Goal: Information Seeking & Learning: Learn about a topic

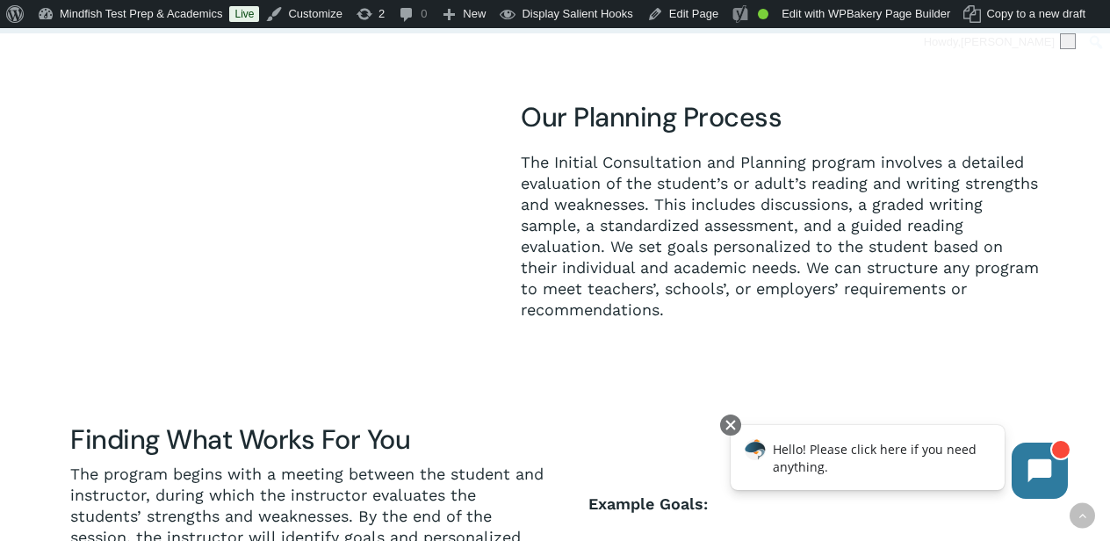
click at [877, 249] on span "The Initial Consultation and Planning program involves a detailed evaluation of…" at bounding box center [780, 236] width 518 height 166
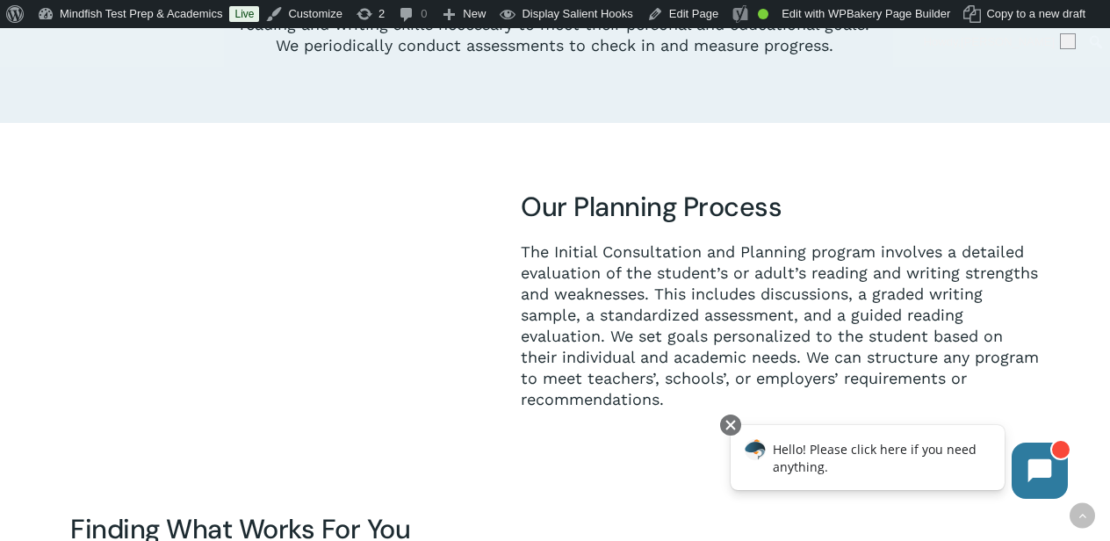
scroll to position [1070, 0]
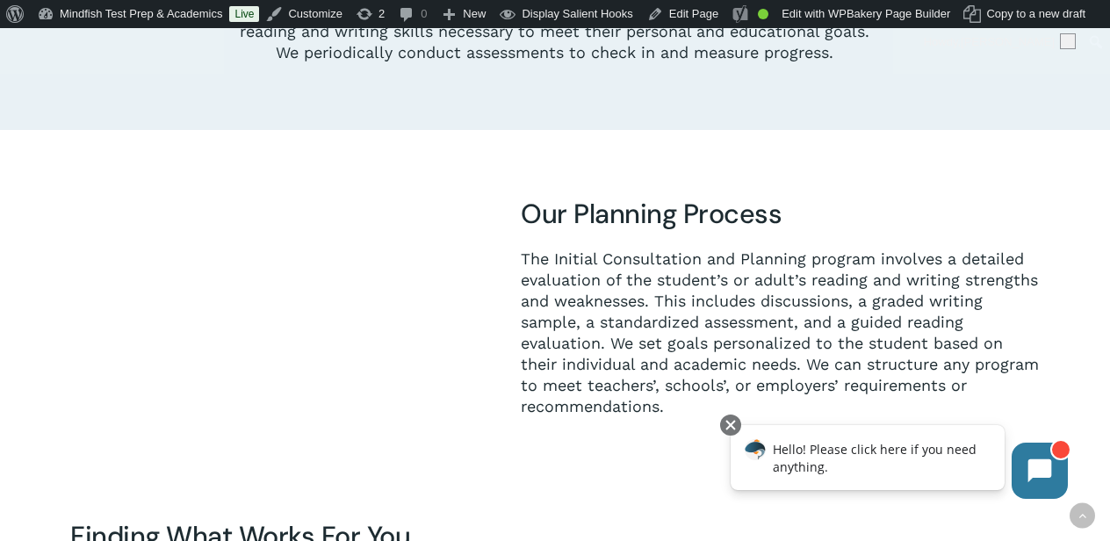
click at [226, 287] on img at bounding box center [245, 314] width 350 height 234
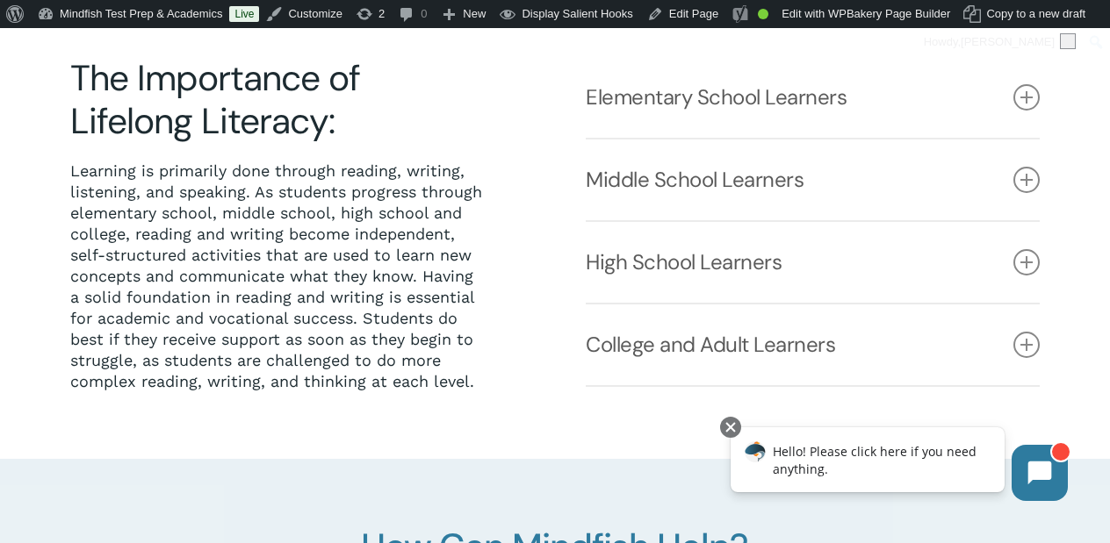
scroll to position [414, 0]
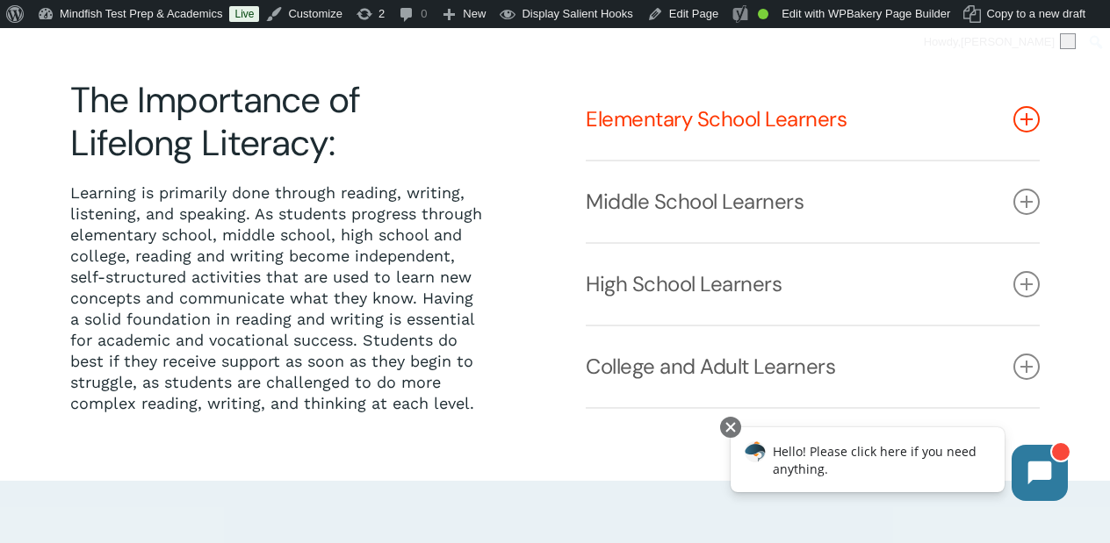
click at [658, 129] on link "Elementary School Learners" at bounding box center [813, 119] width 454 height 81
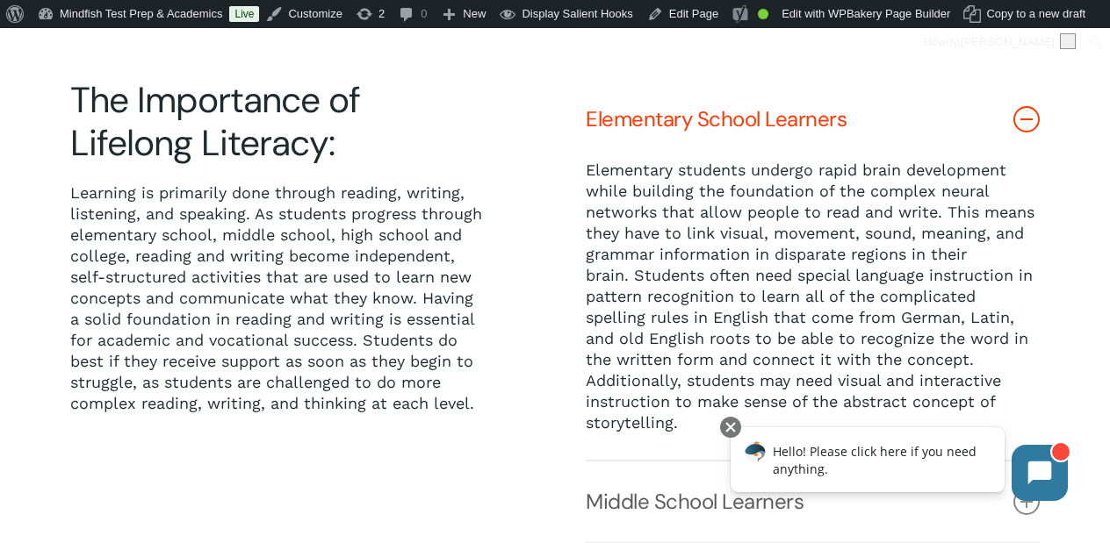
click at [658, 129] on link "Elementary School Learners" at bounding box center [813, 119] width 454 height 81
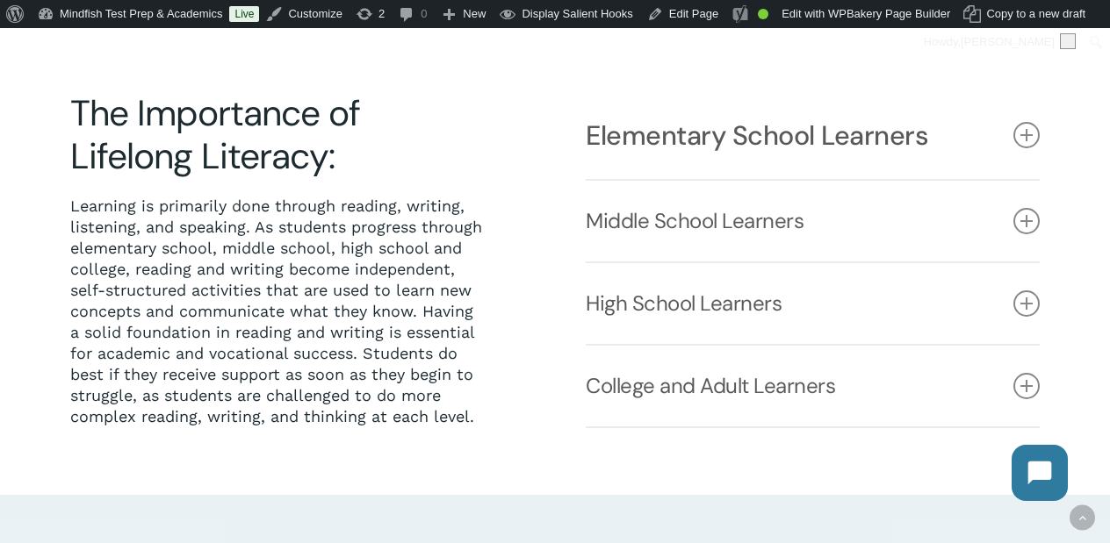
scroll to position [401, 0]
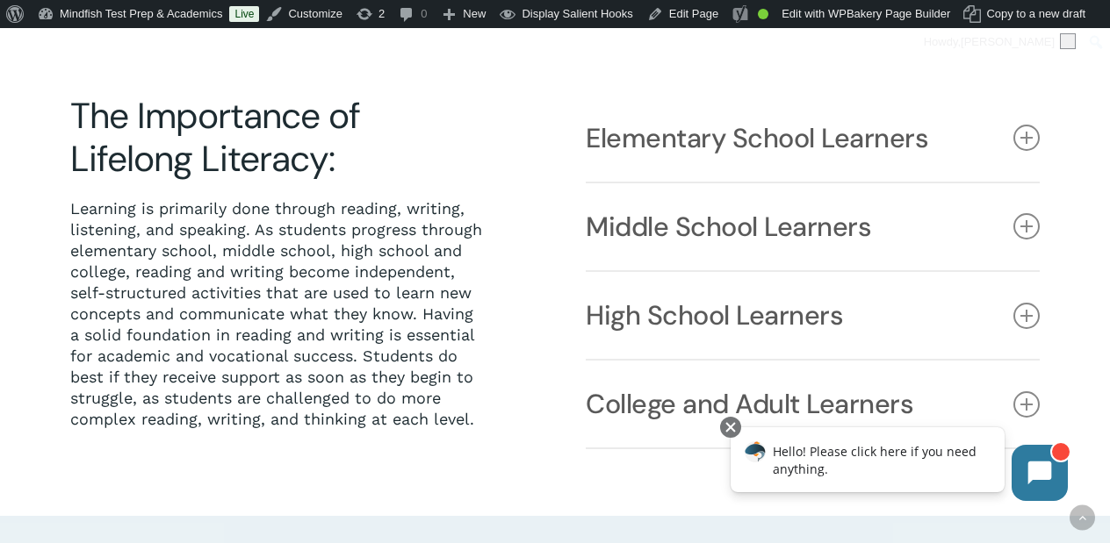
scroll to position [396, 0]
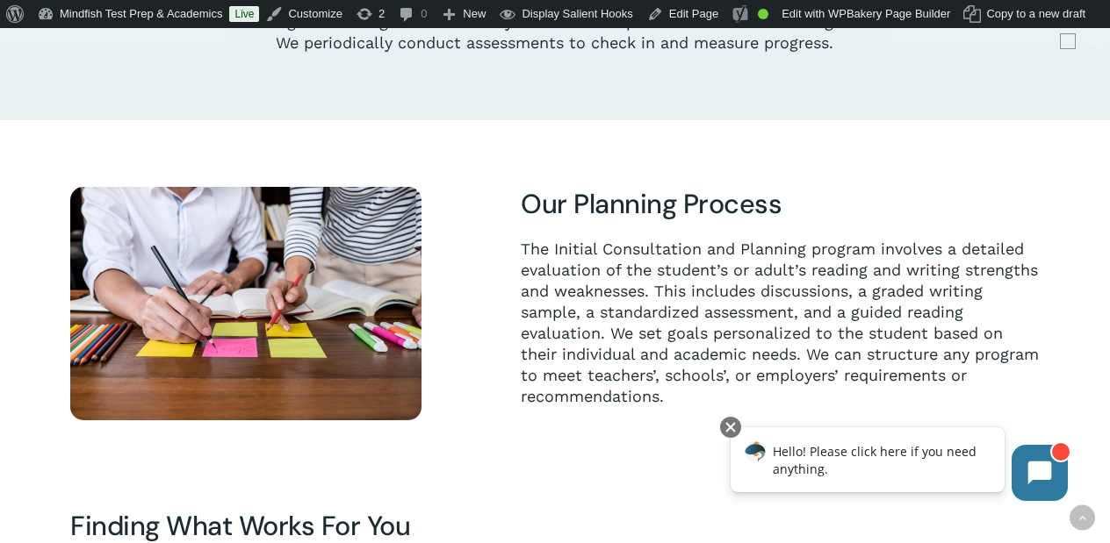
scroll to position [1306, 0]
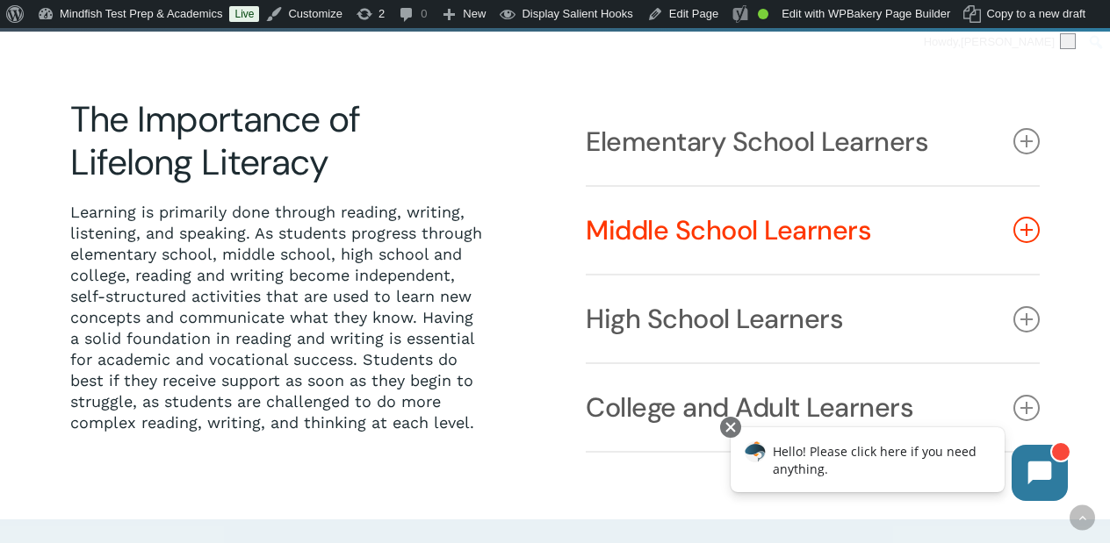
scroll to position [396, 0]
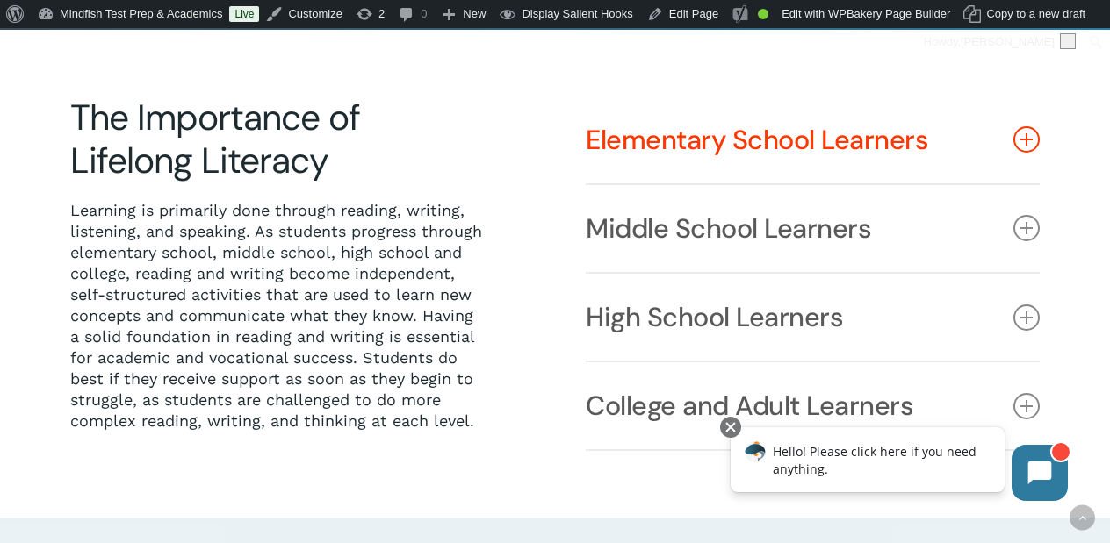
click at [669, 131] on link "Elementary School Learners" at bounding box center [813, 140] width 454 height 87
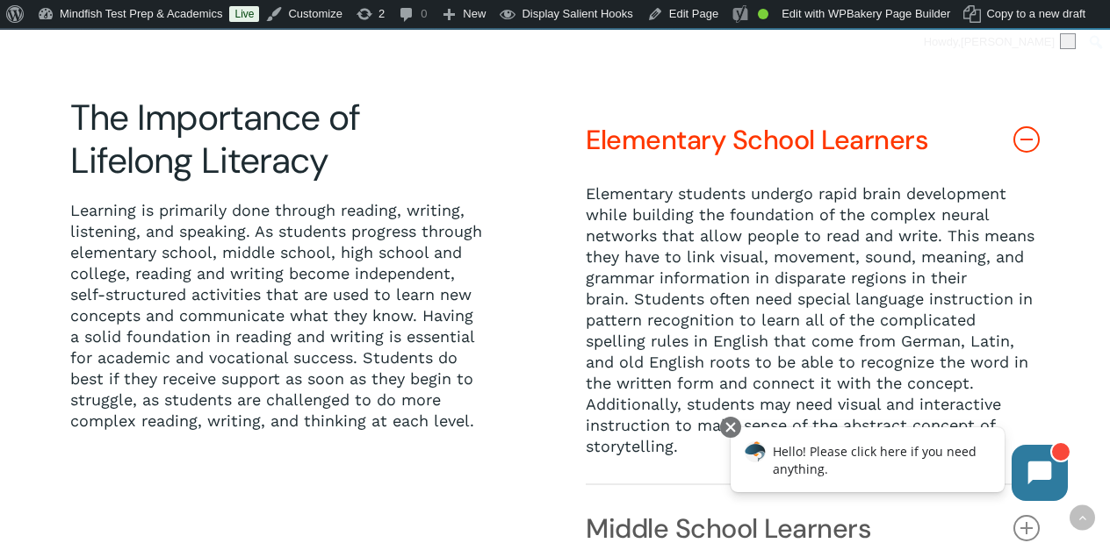
click at [669, 132] on link "Elementary School Learners" at bounding box center [813, 140] width 454 height 87
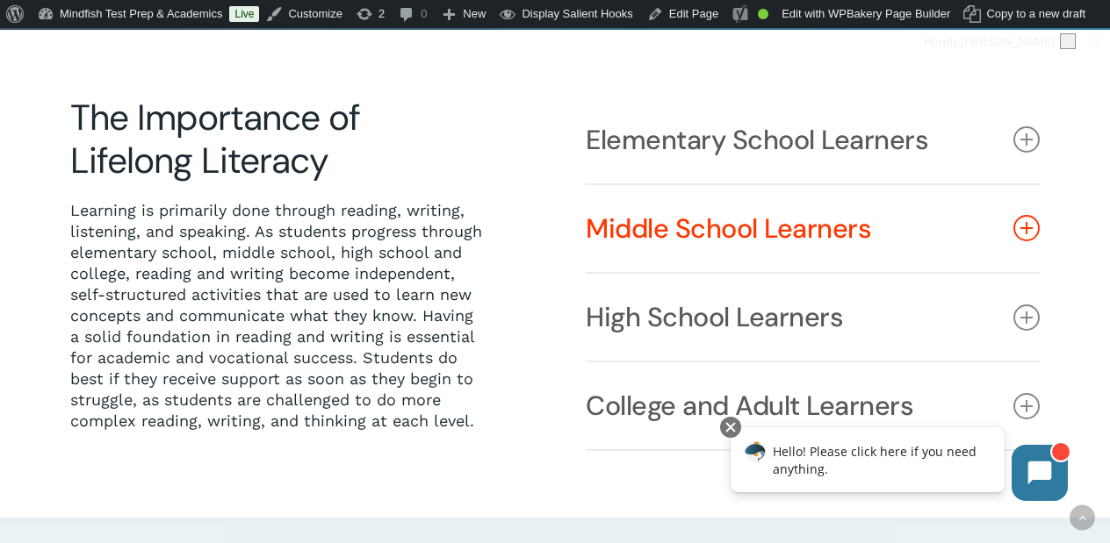
click at [680, 218] on link "Middle School Learners" at bounding box center [813, 228] width 454 height 87
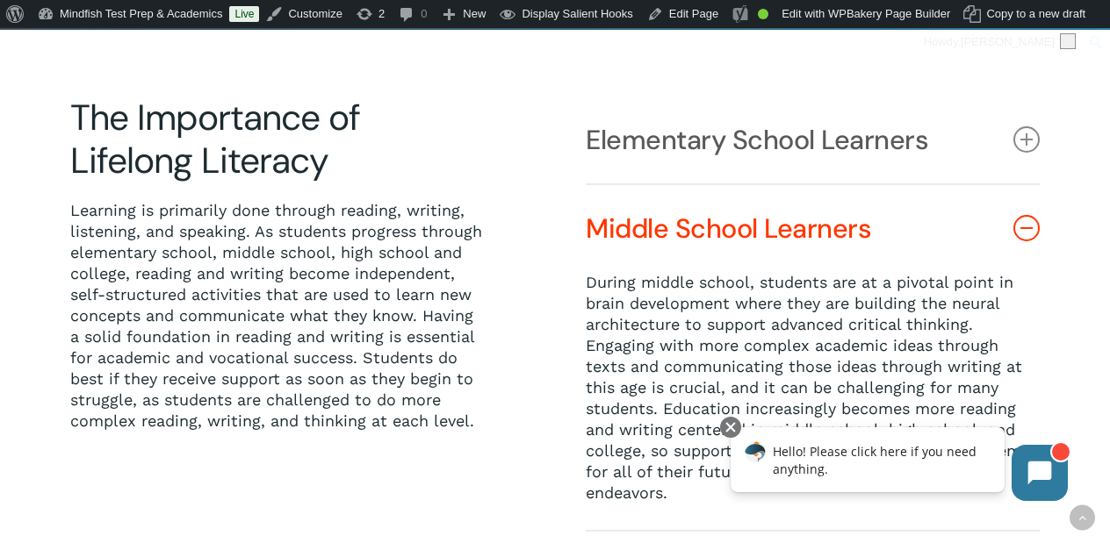
click at [680, 218] on link "Middle School Learners" at bounding box center [813, 228] width 454 height 87
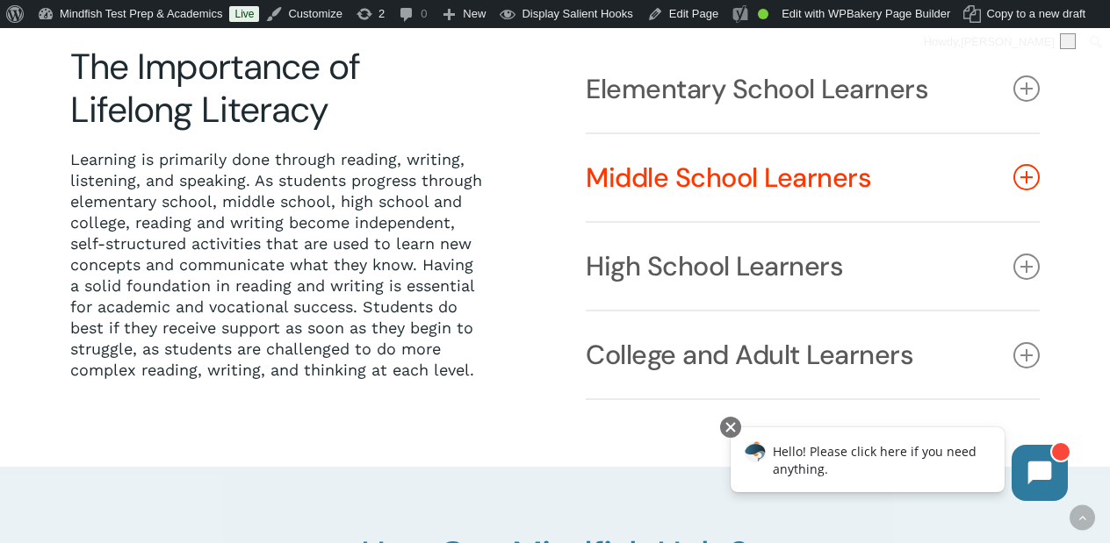
scroll to position [459, 0]
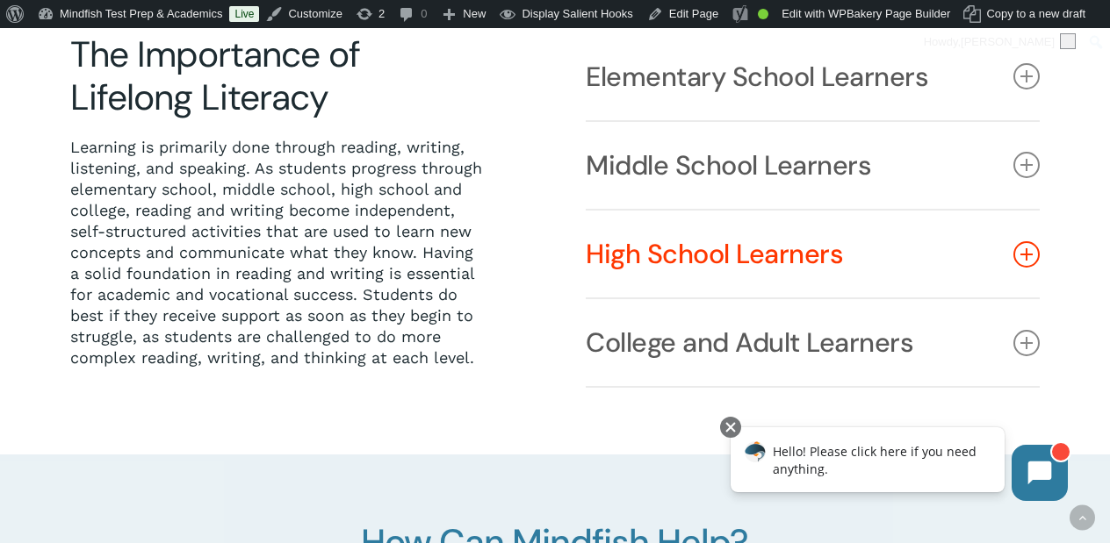
click at [671, 246] on link "High School Learners" at bounding box center [813, 254] width 454 height 87
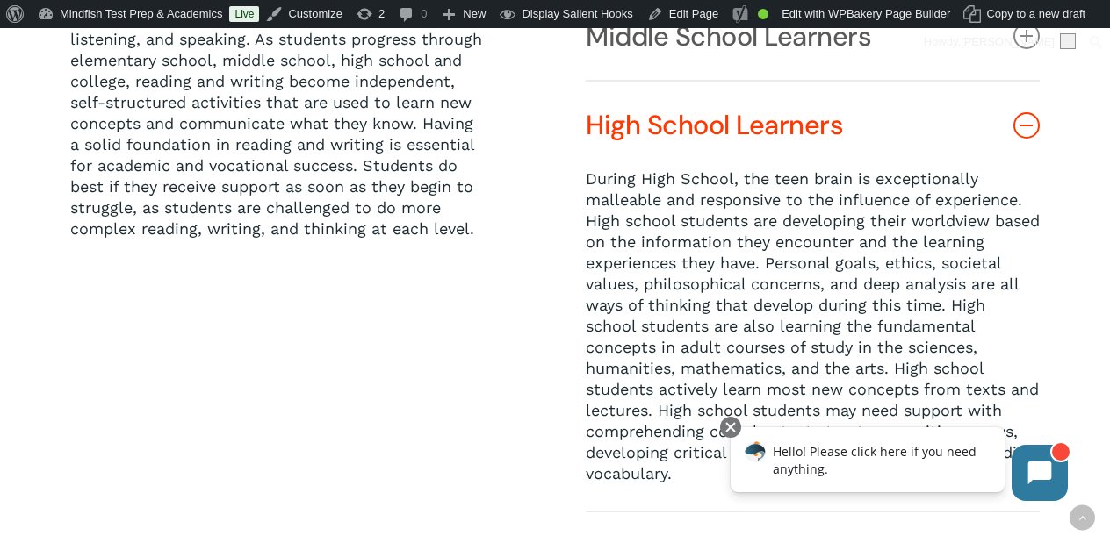
scroll to position [589, 0]
click at [673, 137] on link "High School Learners" at bounding box center [813, 124] width 454 height 87
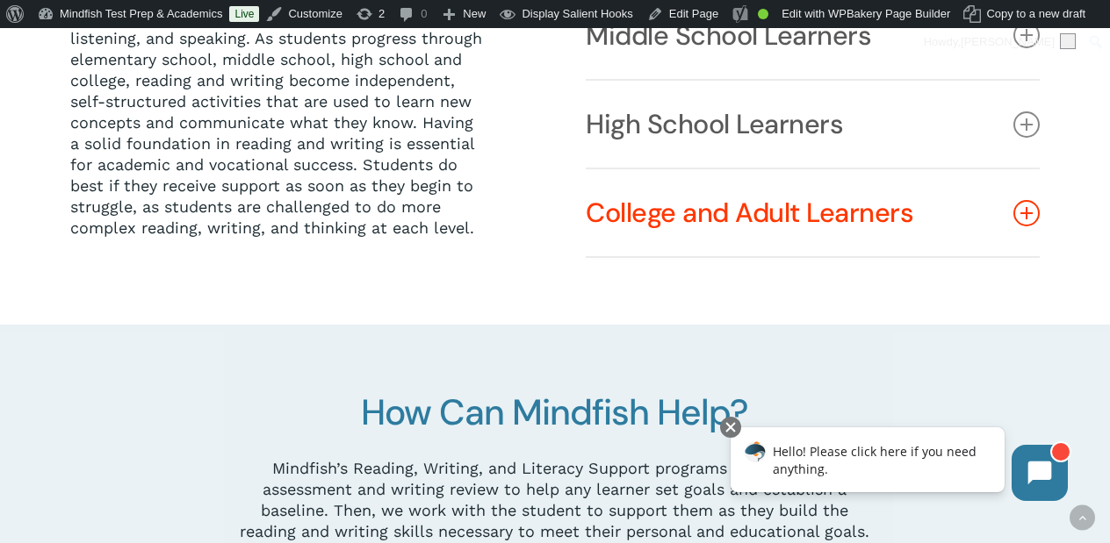
click at [679, 180] on link "College and Adult Learners" at bounding box center [813, 212] width 454 height 87
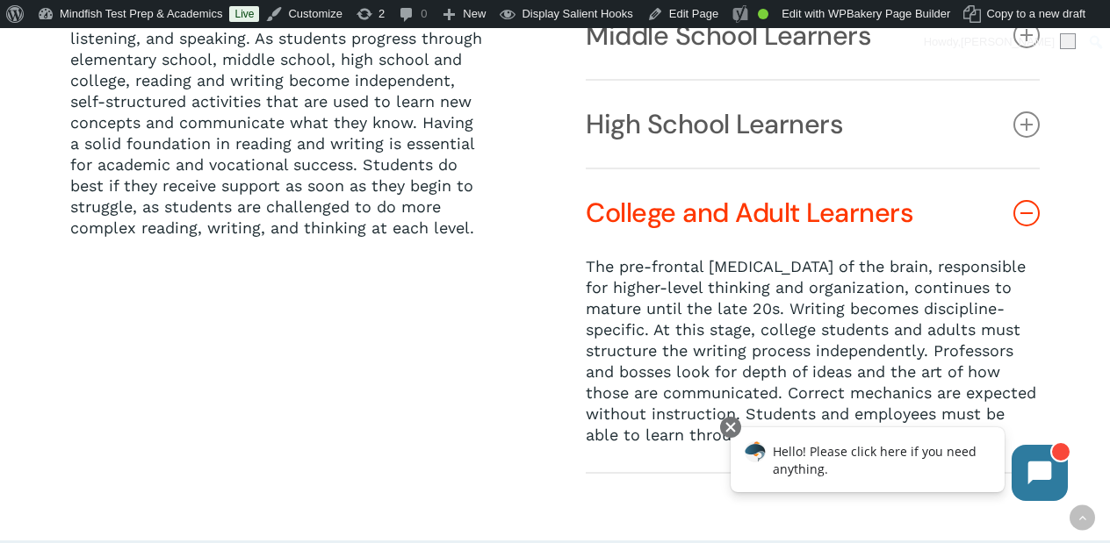
click at [679, 180] on link "College and Adult Learners" at bounding box center [813, 212] width 454 height 87
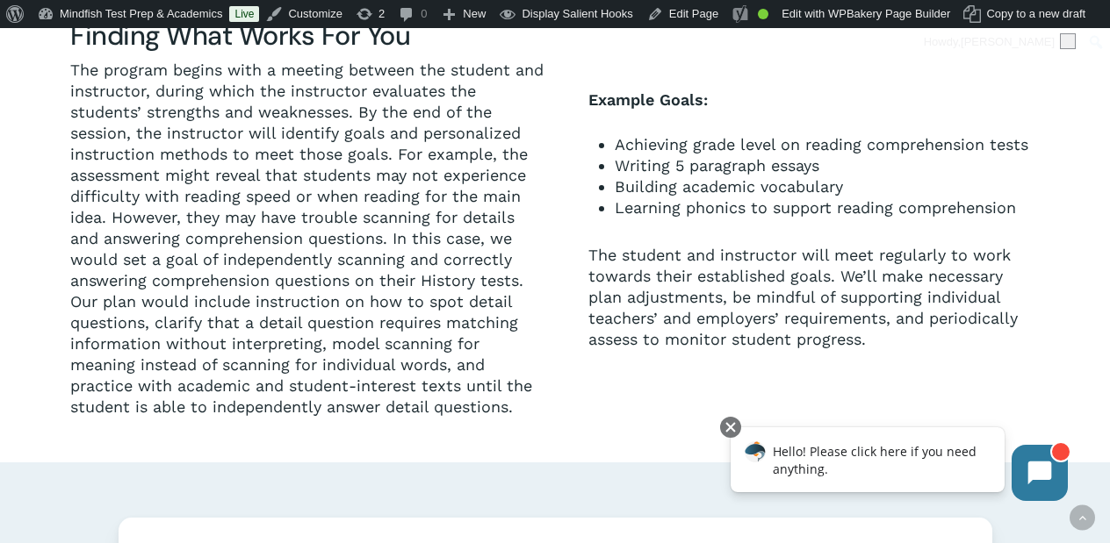
scroll to position [1594, 0]
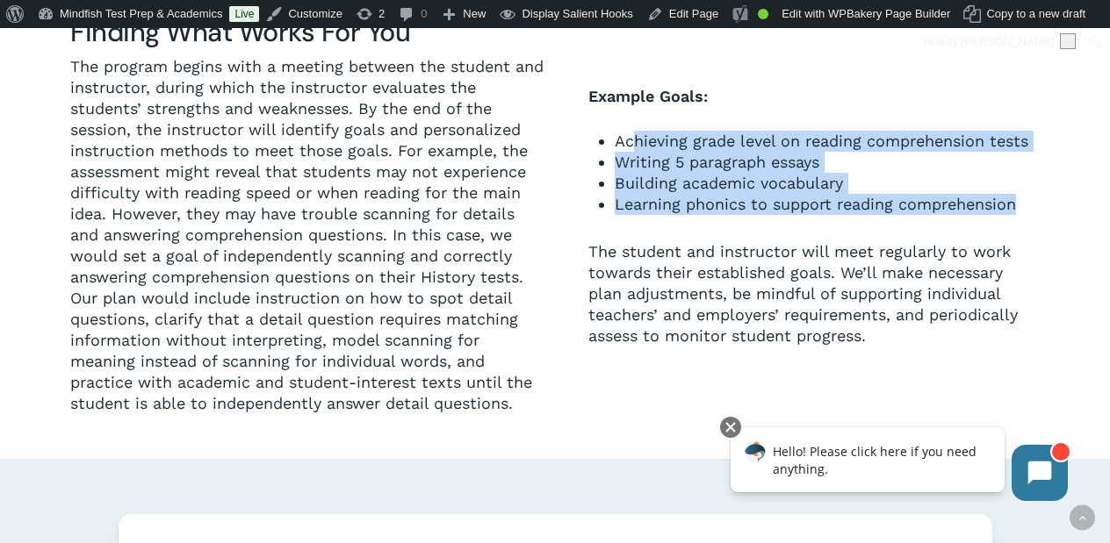
drag, startPoint x: 636, startPoint y: 139, endPoint x: 709, endPoint y: 234, distance: 119.6
click at [709, 234] on div "Example Goals: Achieving grade level on reading comprehension tests Writing 5 p…" at bounding box center [813, 216] width 450 height 261
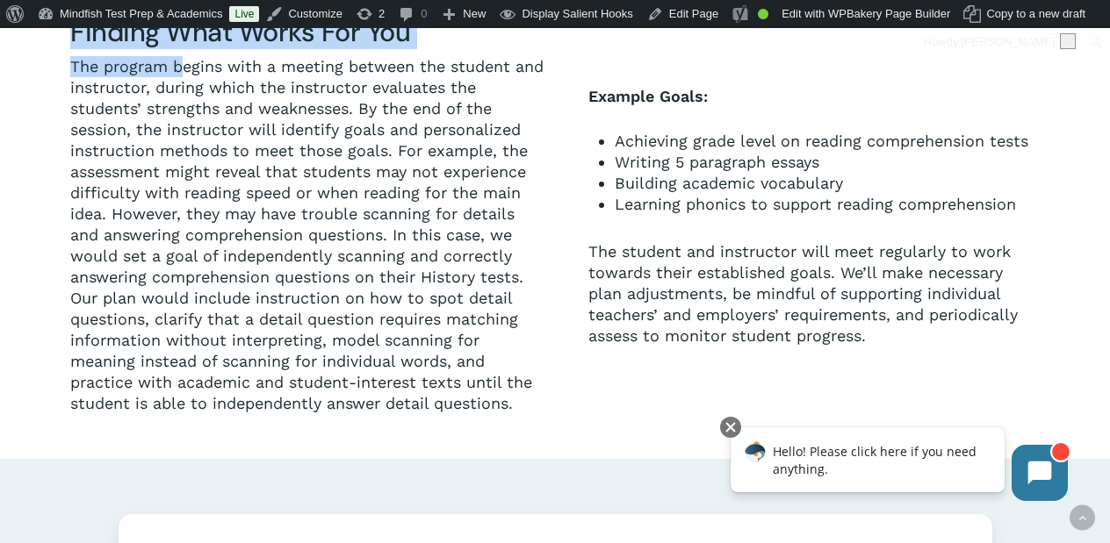
drag, startPoint x: 181, startPoint y: 75, endPoint x: 373, endPoint y: 417, distance: 392.7
click at [373, 417] on div "Finding What Works For You Example Goals: Achieving grade level on reading comp…" at bounding box center [554, 226] width 969 height 466
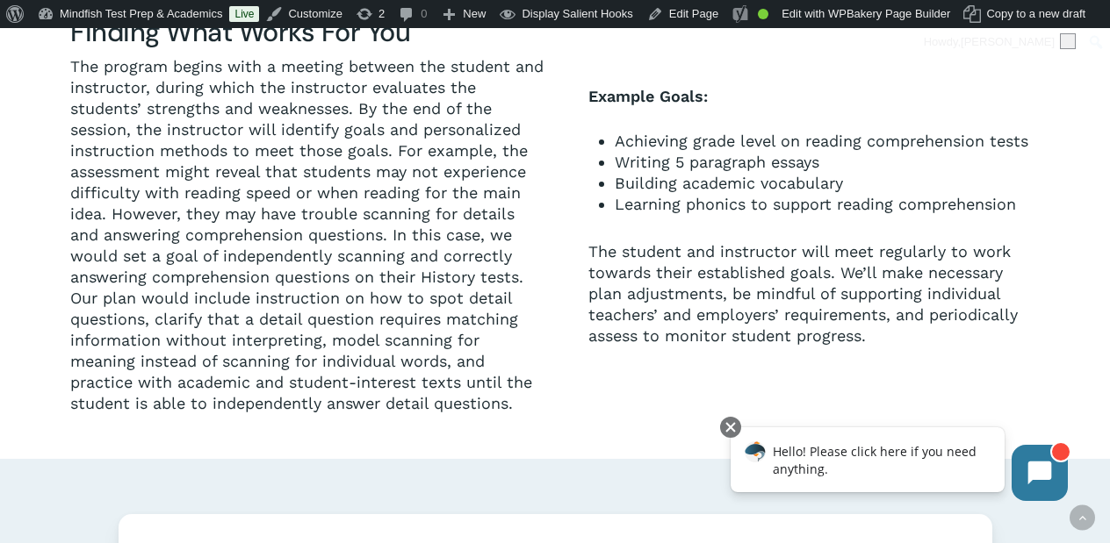
click at [372, 414] on p "The program begins with a meeting between the student and instructor, during wh…" at bounding box center [307, 235] width 474 height 358
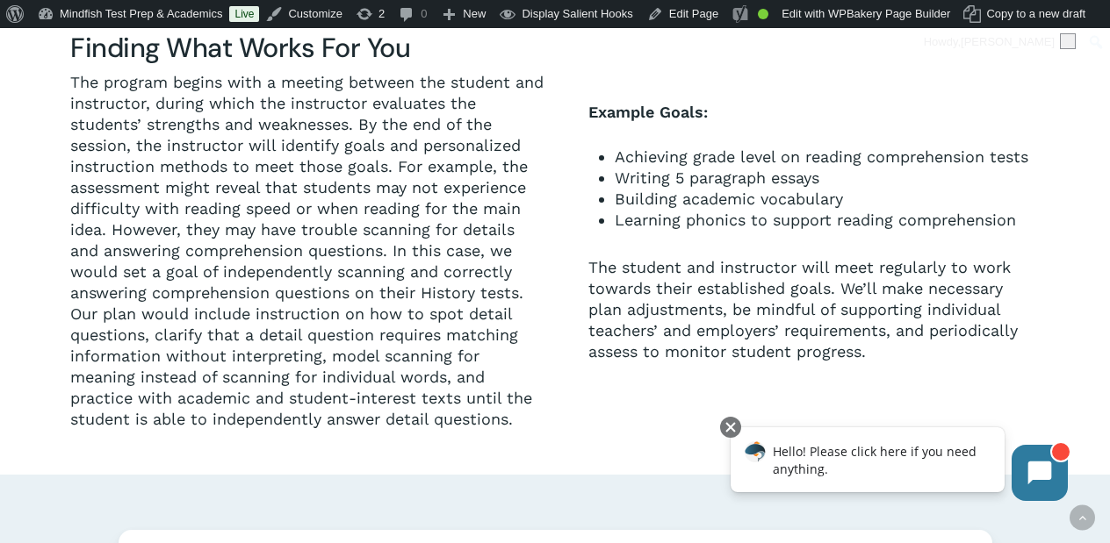
scroll to position [1579, 0]
drag, startPoint x: 525, startPoint y: 427, endPoint x: 411, endPoint y: 165, distance: 285.5
click at [411, 164] on p "The program begins with a meeting between the student and instructor, during wh…" at bounding box center [307, 250] width 474 height 358
click at [396, 166] on span "The program begins with a meeting between the student and instructor, during wh…" at bounding box center [306, 250] width 473 height 356
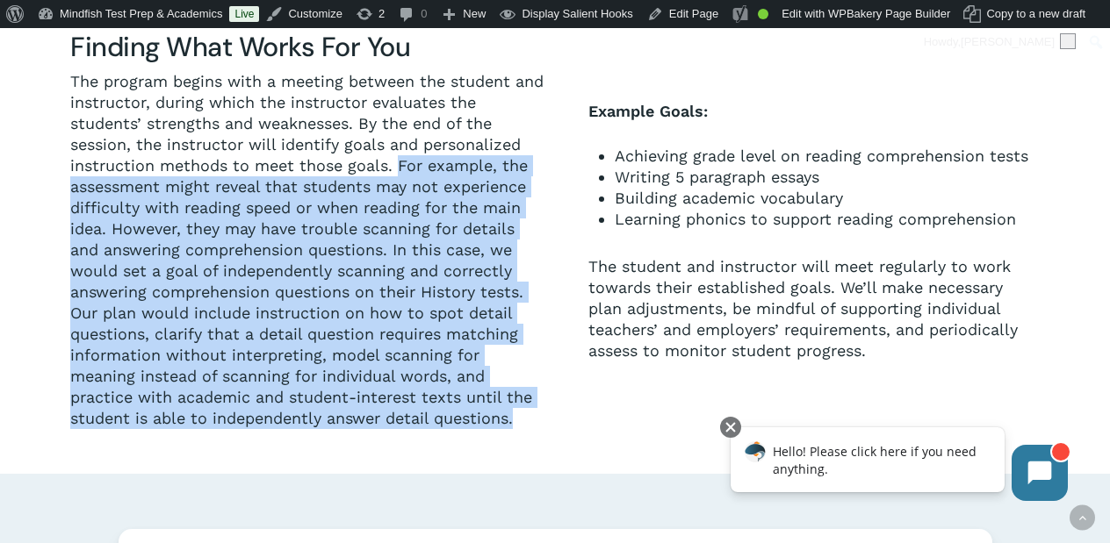
drag, startPoint x: 396, startPoint y: 166, endPoint x: 512, endPoint y: 415, distance: 275.0
click at [512, 415] on span "The program begins with a meeting between the student and instructor, during wh…" at bounding box center [306, 250] width 473 height 356
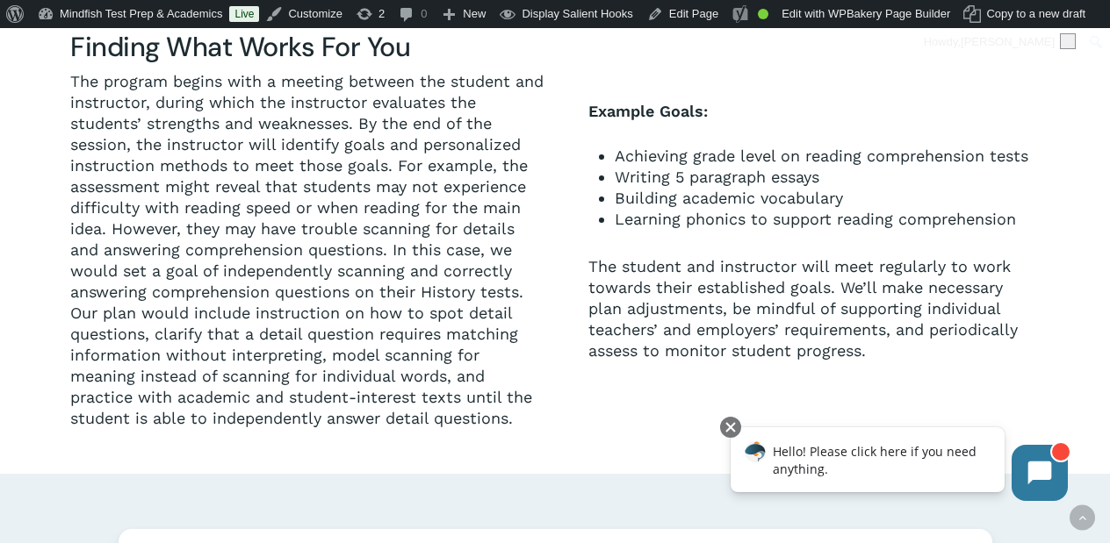
click at [523, 424] on p "The program begins with a meeting between the student and instructor, during wh…" at bounding box center [307, 250] width 474 height 358
drag, startPoint x: 523, startPoint y: 424, endPoint x: 392, endPoint y: 248, distance: 219.0
click at [392, 248] on p "The program begins with a meeting between the student and instructor, during wh…" at bounding box center [307, 250] width 474 height 358
click at [531, 423] on p "The program begins with a meeting between the student and instructor, during wh…" at bounding box center [307, 250] width 474 height 358
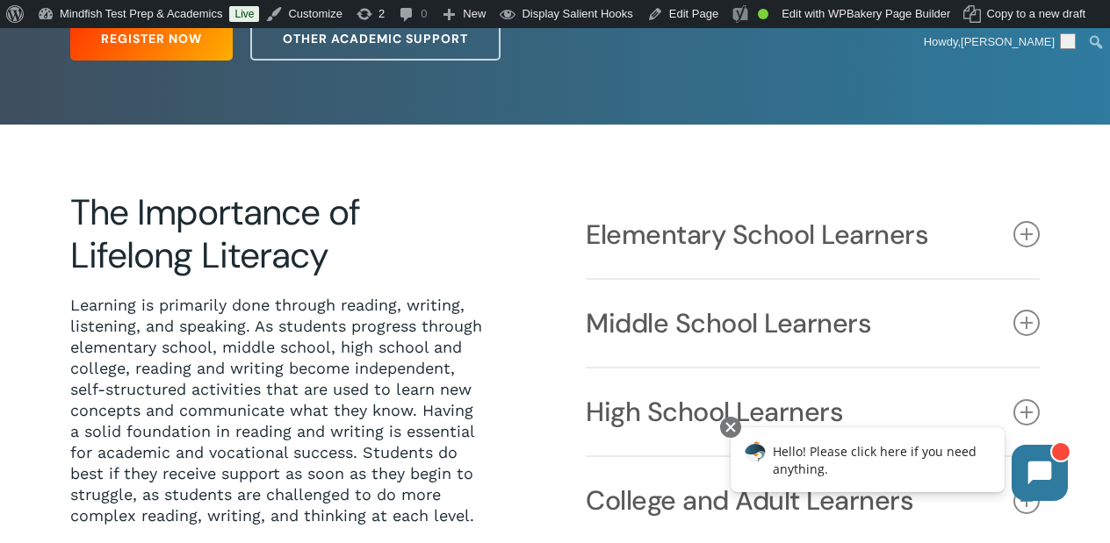
scroll to position [304, 0]
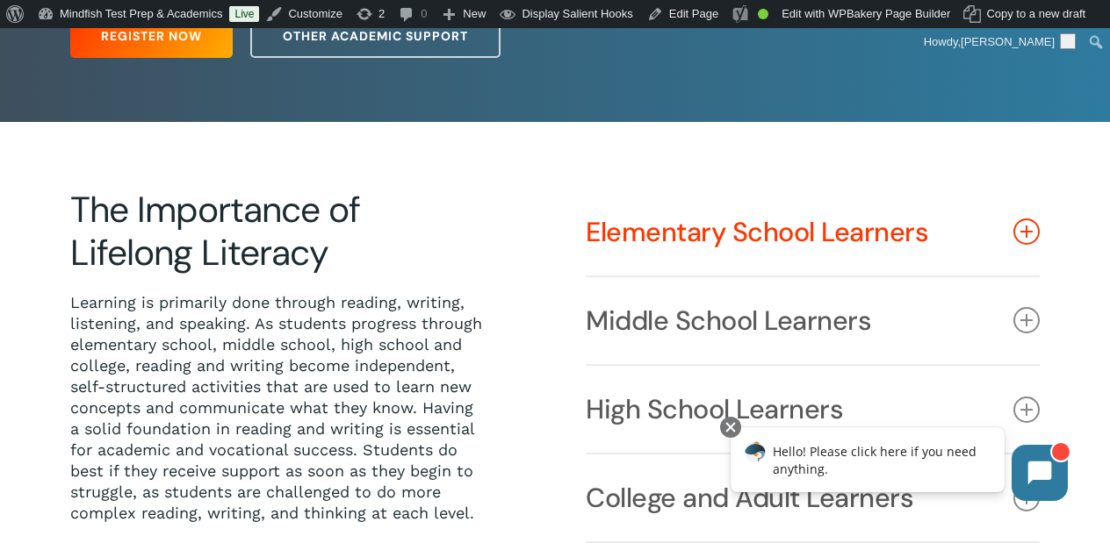
click at [618, 249] on link "Elementary School Learners" at bounding box center [813, 232] width 454 height 87
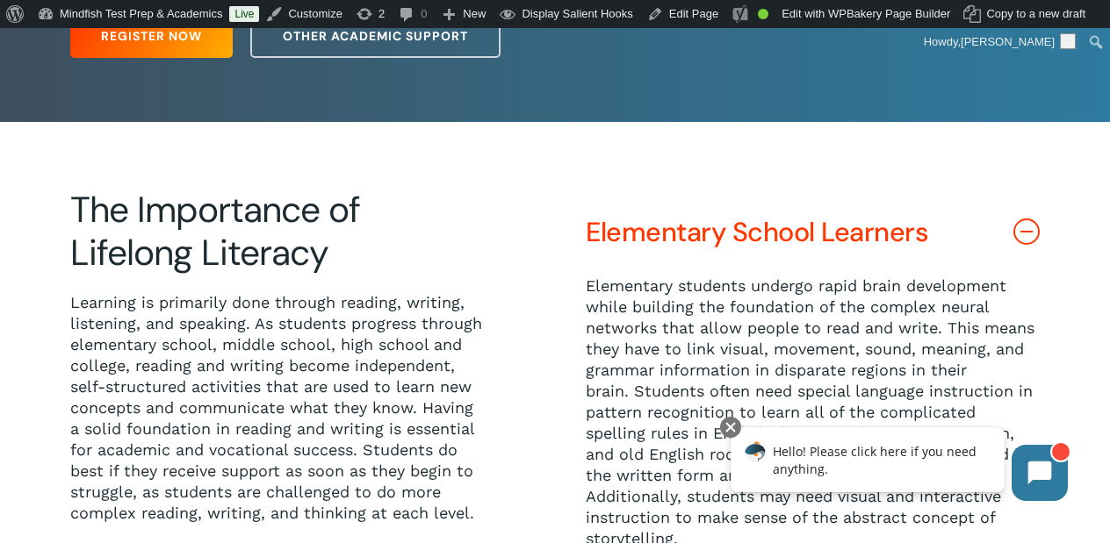
click at [618, 249] on link "Elementary School Learners" at bounding box center [813, 232] width 454 height 87
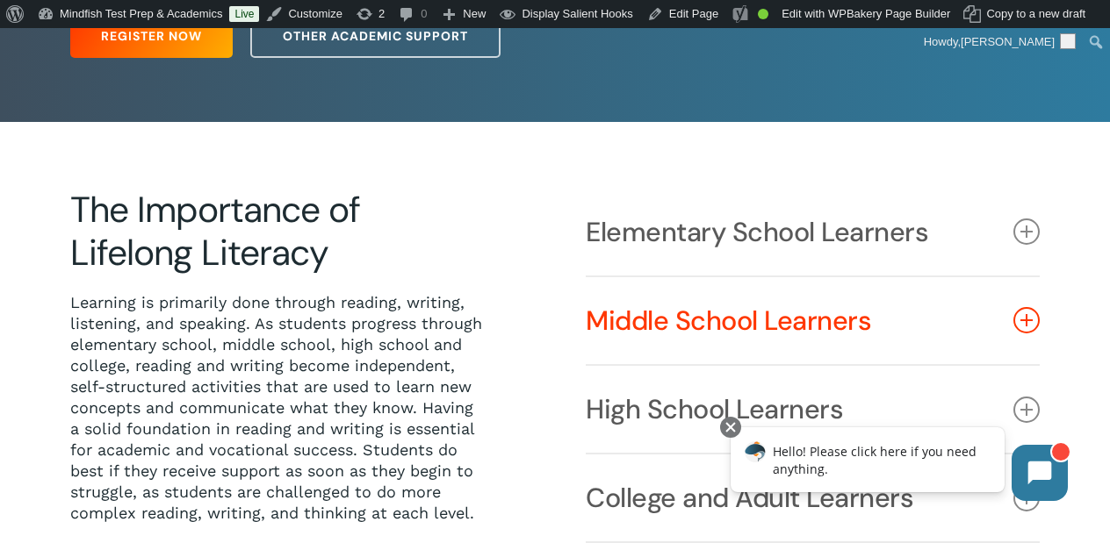
click at [638, 327] on link "Middle School Learners" at bounding box center [813, 320] width 454 height 87
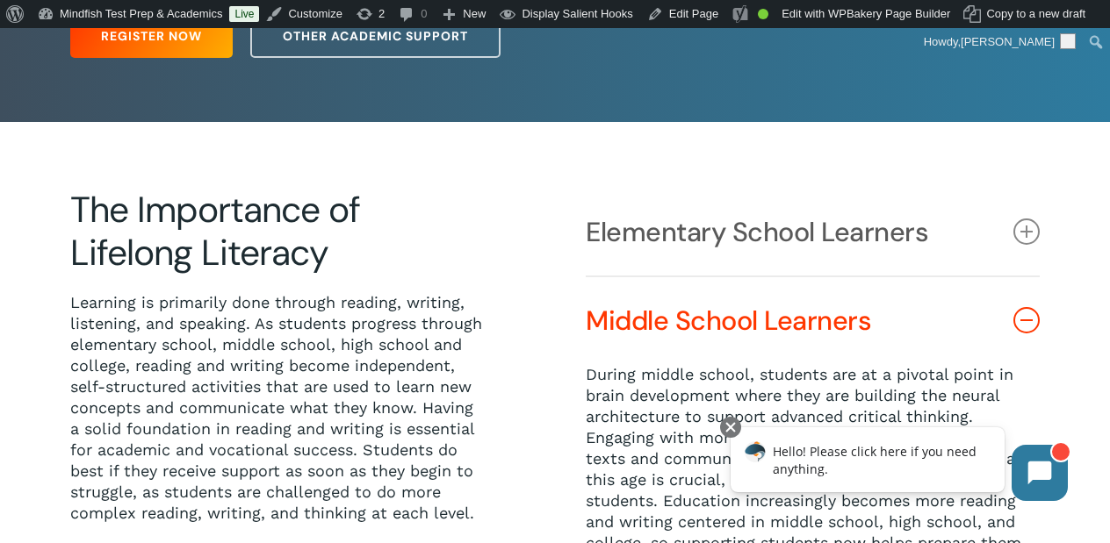
click at [638, 327] on link "Middle School Learners" at bounding box center [813, 320] width 454 height 87
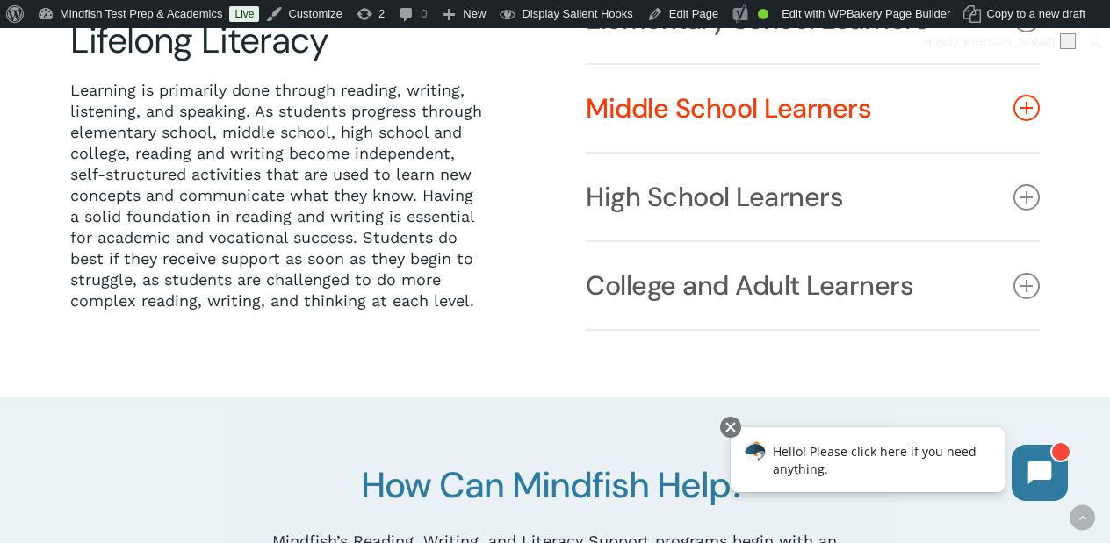
scroll to position [526, 0]
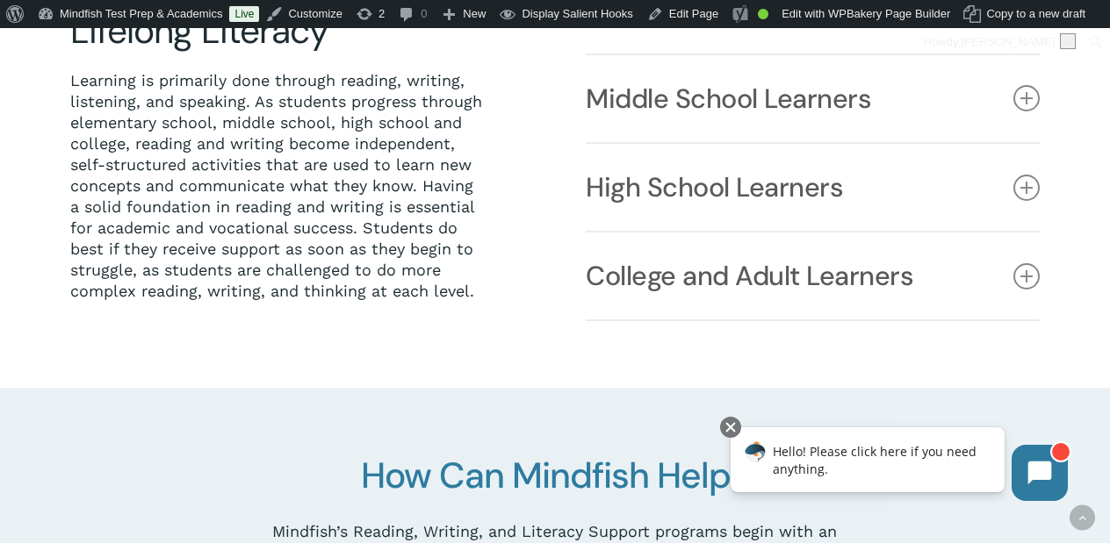
click at [463, 222] on p "Learning is primarily done through reading, writing, listening, and speaking. A…" at bounding box center [277, 186] width 415 height 232
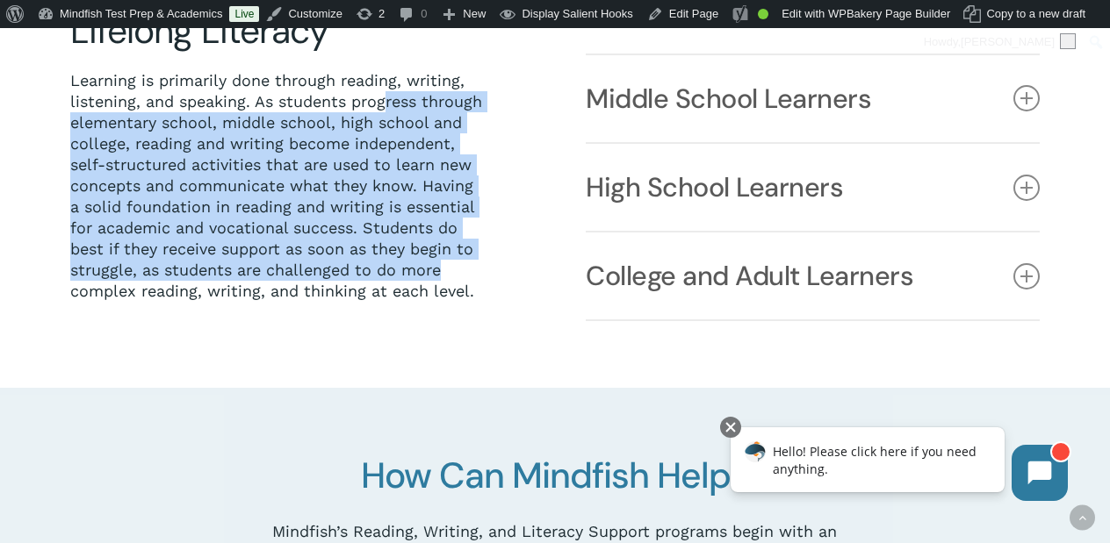
drag, startPoint x: 389, startPoint y: 107, endPoint x: 507, endPoint y: 267, distance: 199.0
click at [507, 267] on div "The Importance of Lifelong Literacy Learning is primarily done through reading,…" at bounding box center [297, 144] width 454 height 355
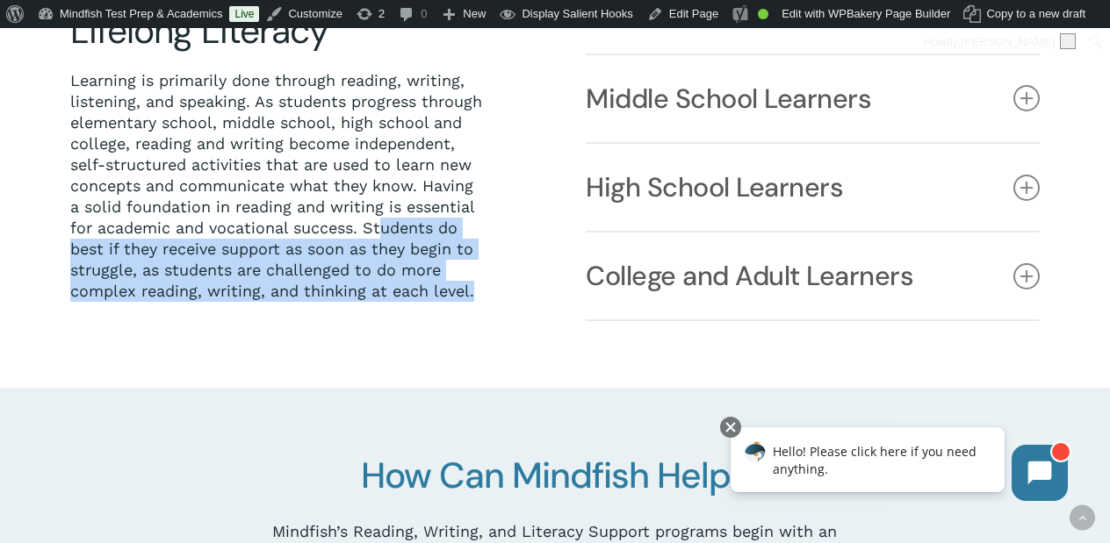
drag, startPoint x: 385, startPoint y: 227, endPoint x: 461, endPoint y: 306, distance: 109.9
click at [461, 306] on div "The Importance of Lifelong Literacy Learning is primarily done through reading,…" at bounding box center [297, 144] width 454 height 355
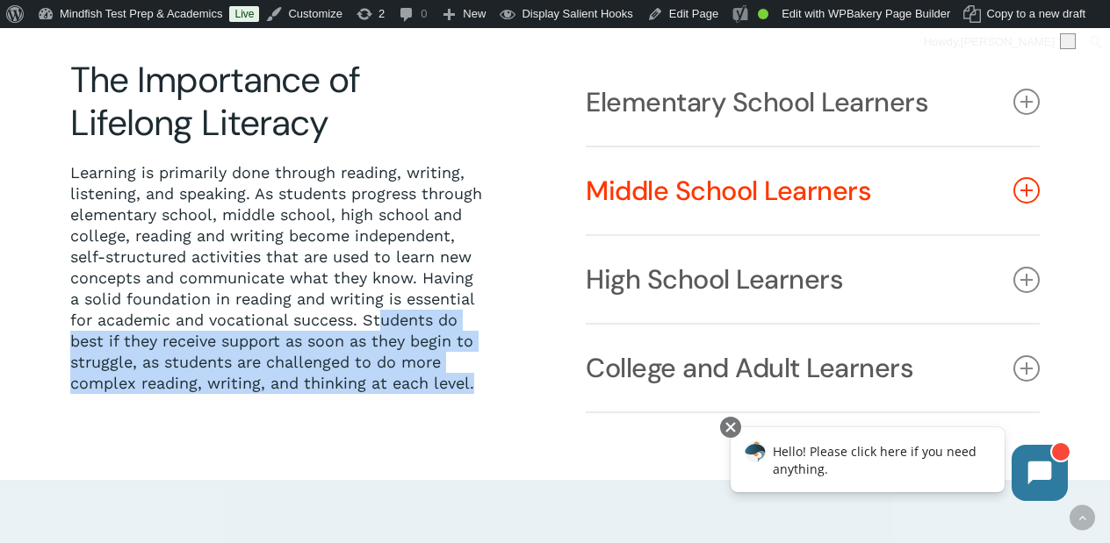
scroll to position [412, 0]
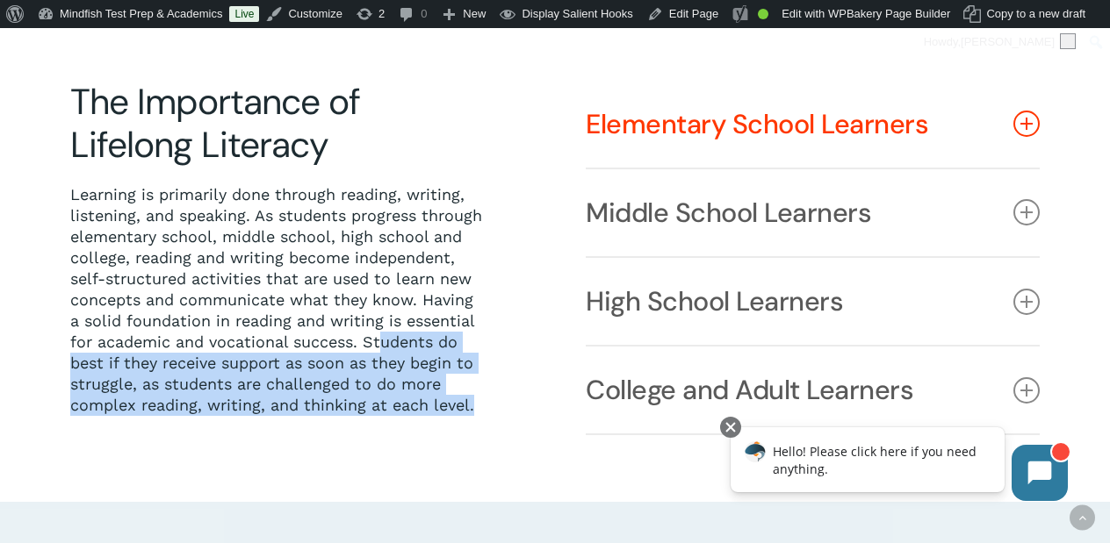
click at [661, 121] on link "Elementary School Learners" at bounding box center [813, 124] width 454 height 87
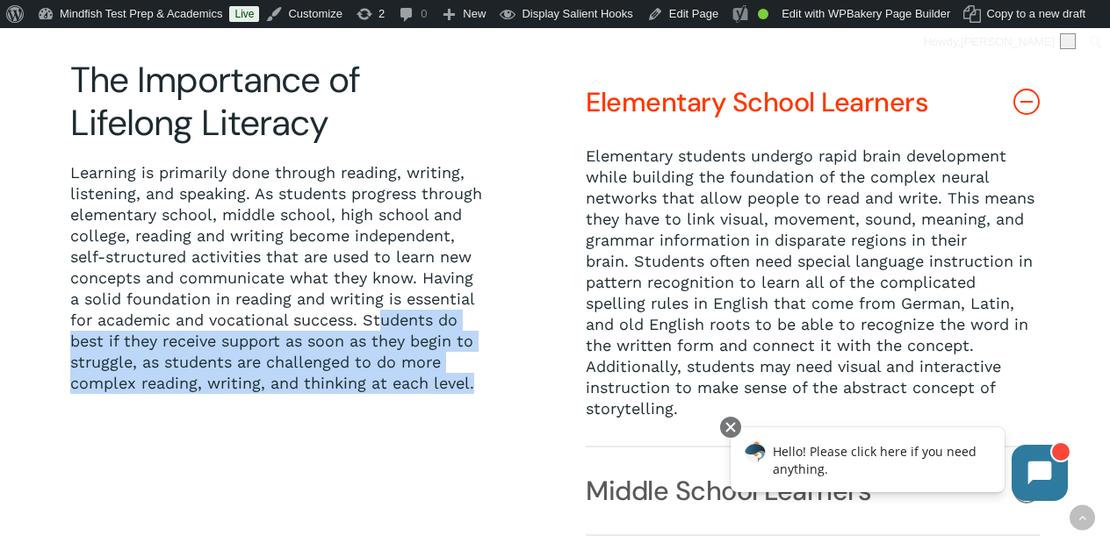
scroll to position [438, 0]
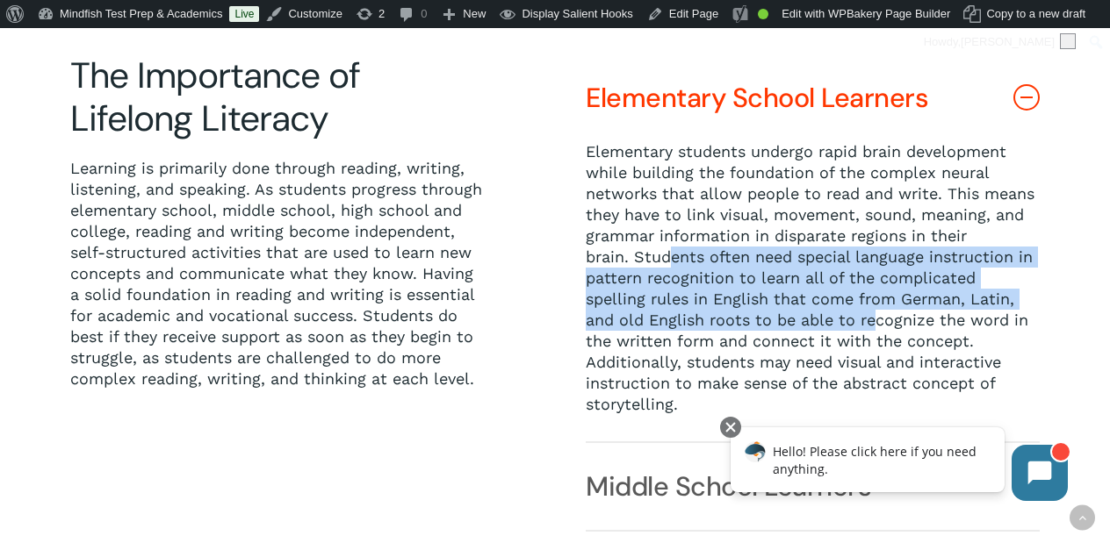
drag, startPoint x: 672, startPoint y: 263, endPoint x: 815, endPoint y: 327, distance: 156.8
click at [815, 327] on p "Elementary students undergo rapid brain development while building the foundati…" at bounding box center [813, 278] width 454 height 274
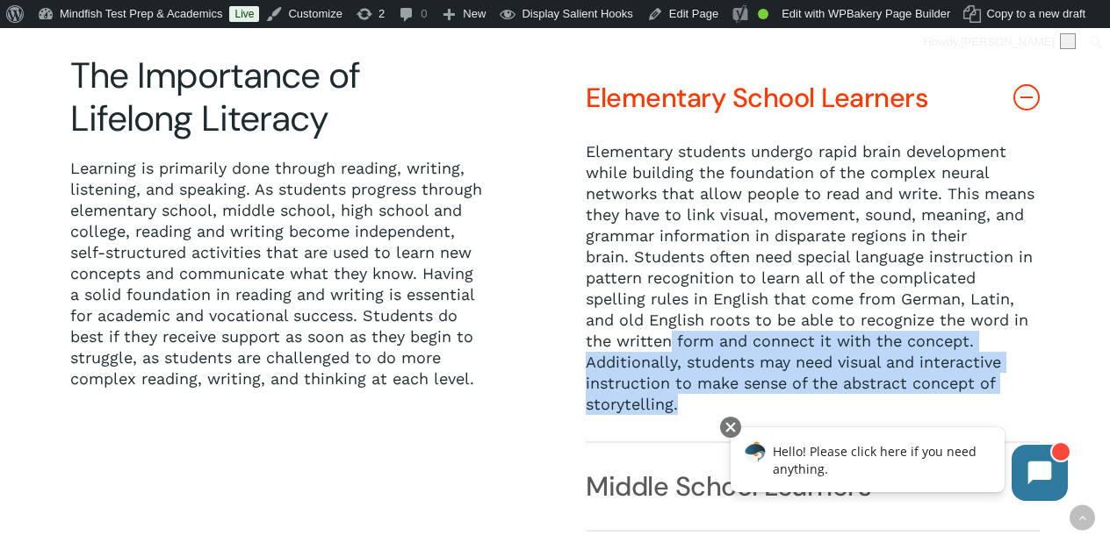
drag, startPoint x: 637, startPoint y: 342, endPoint x: 907, endPoint y: 402, distance: 276.3
click at [907, 402] on p "Elementary students undergo rapid brain development while building the foundati…" at bounding box center [813, 278] width 454 height 274
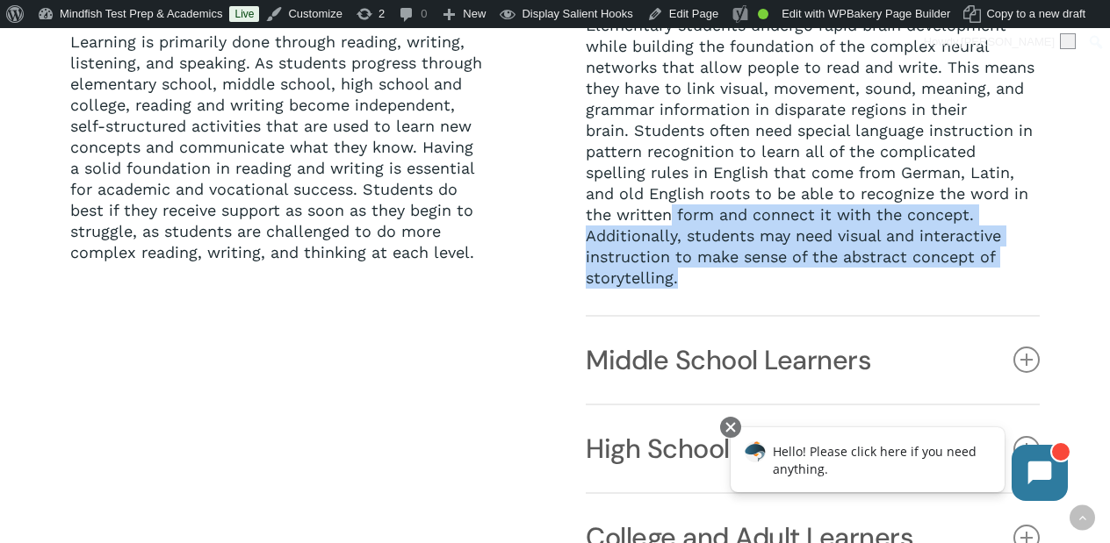
scroll to position [578, 0]
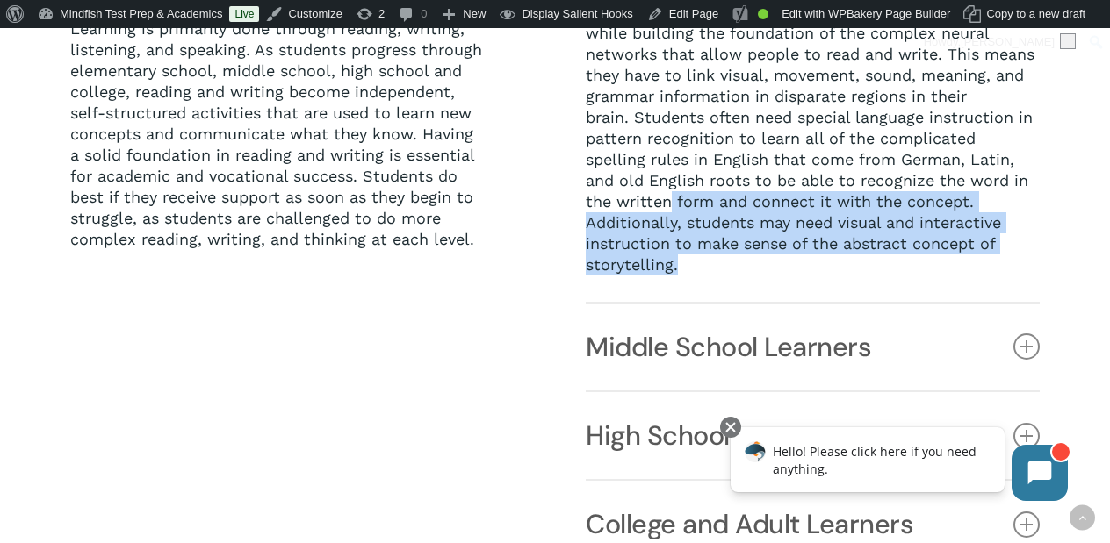
click at [639, 361] on link "Middle School Learners" at bounding box center [813, 347] width 454 height 87
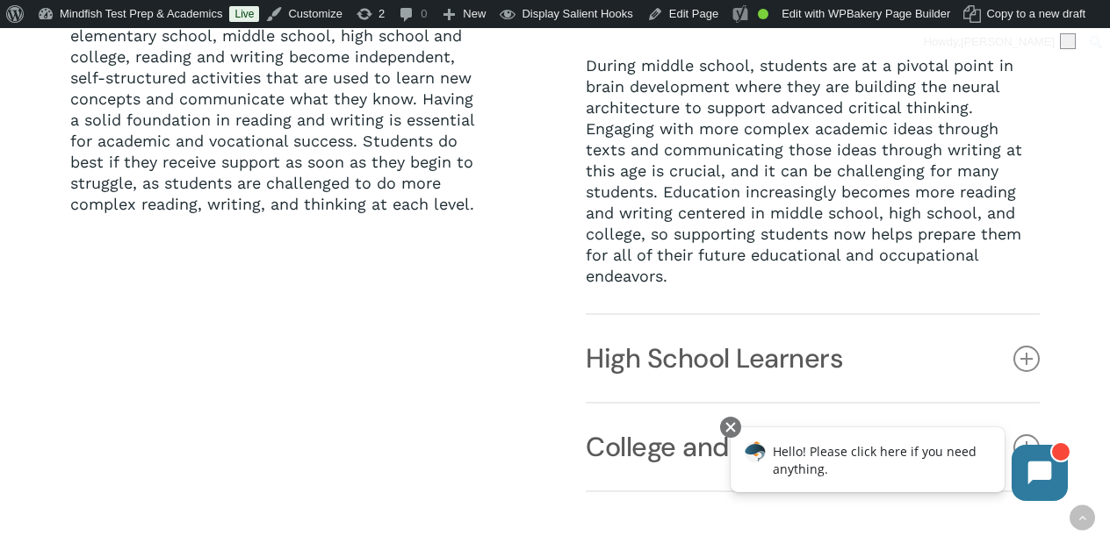
scroll to position [636, 0]
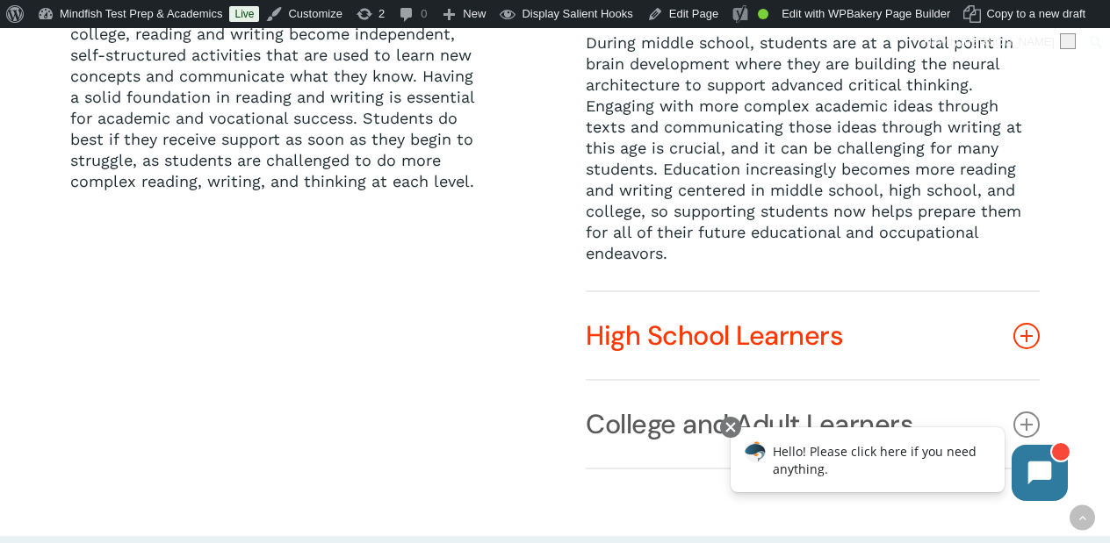
click at [662, 344] on link "High School Learners" at bounding box center [813, 335] width 454 height 87
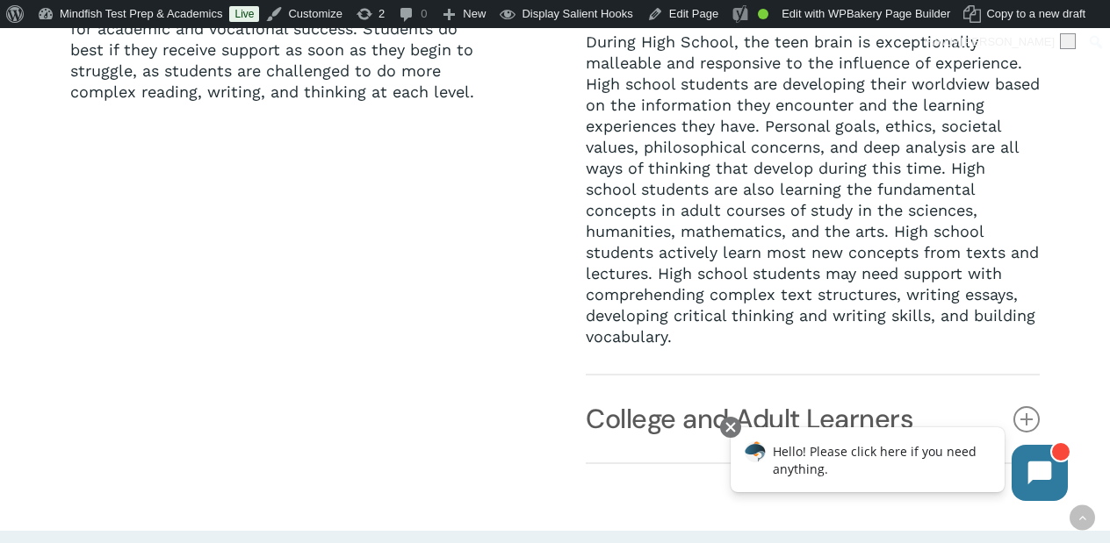
scroll to position [727, 0]
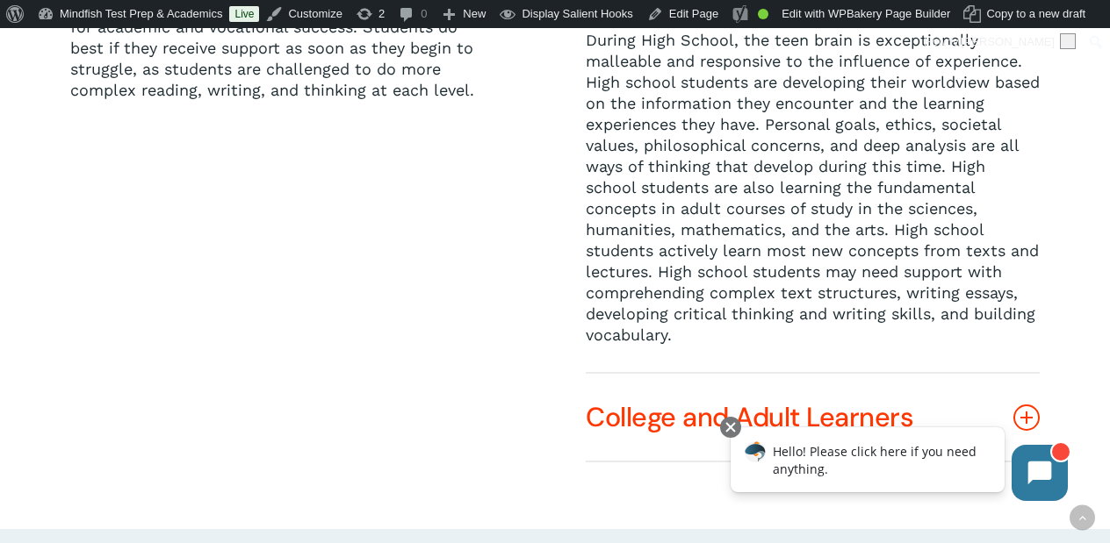
click at [635, 414] on link "College and Adult Learners" at bounding box center [813, 417] width 454 height 87
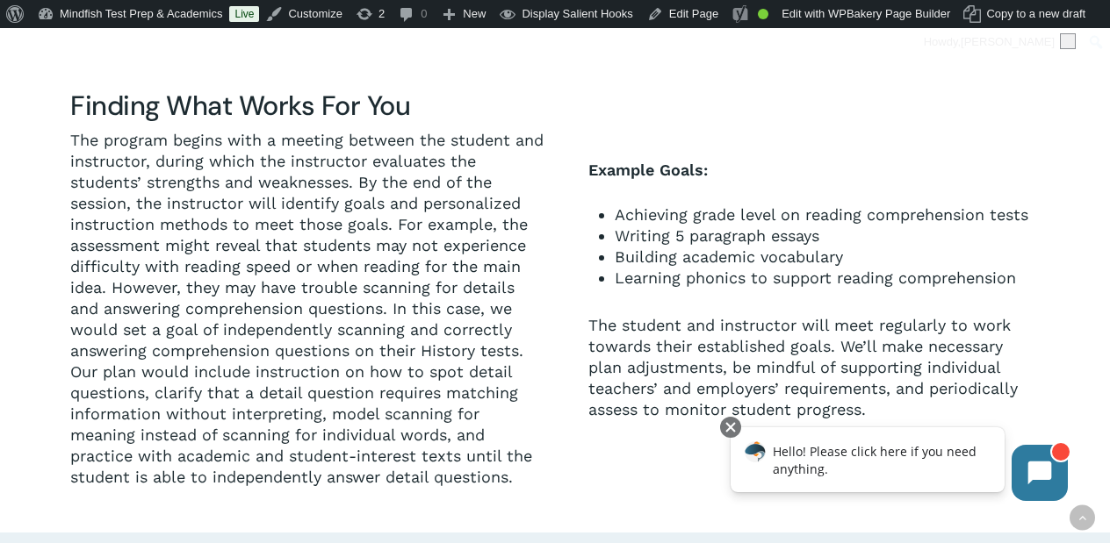
scroll to position [1738, 0]
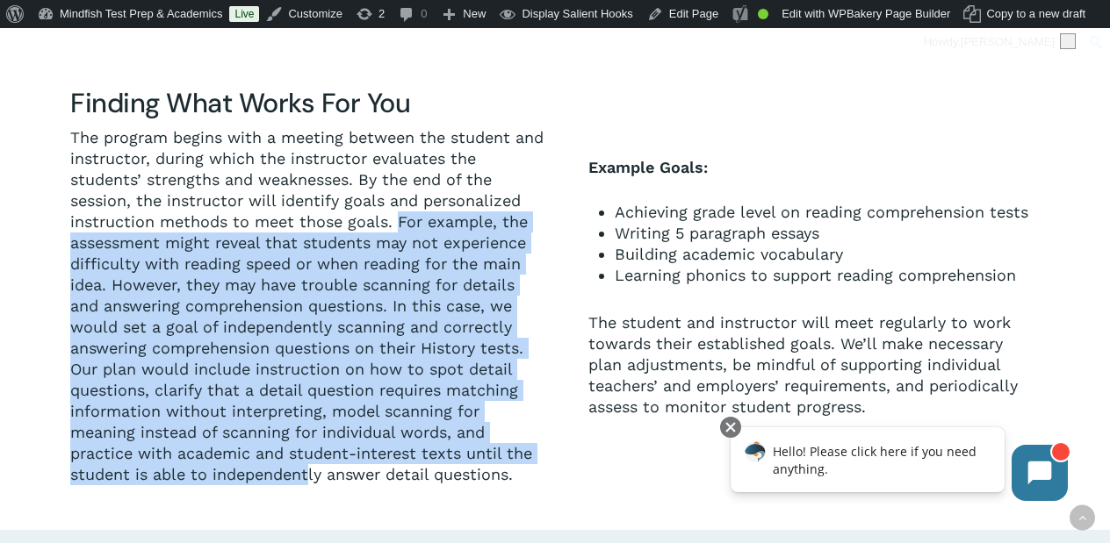
drag, startPoint x: 400, startPoint y: 214, endPoint x: 308, endPoint y: 471, distance: 273.3
click at [308, 471] on span "The program begins with a meeting between the student and instructor, during wh…" at bounding box center [306, 306] width 473 height 356
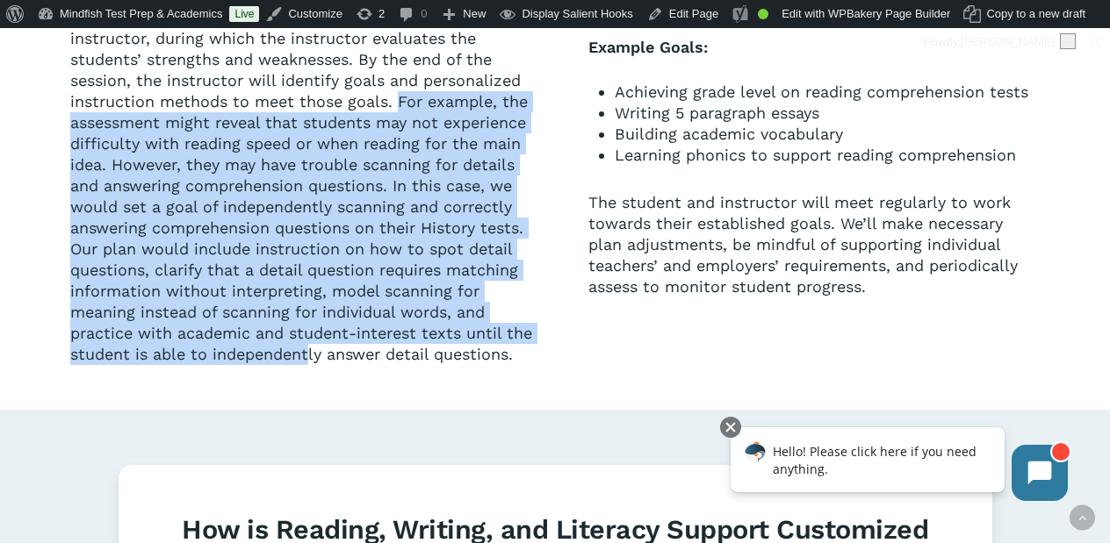
scroll to position [1861, 0]
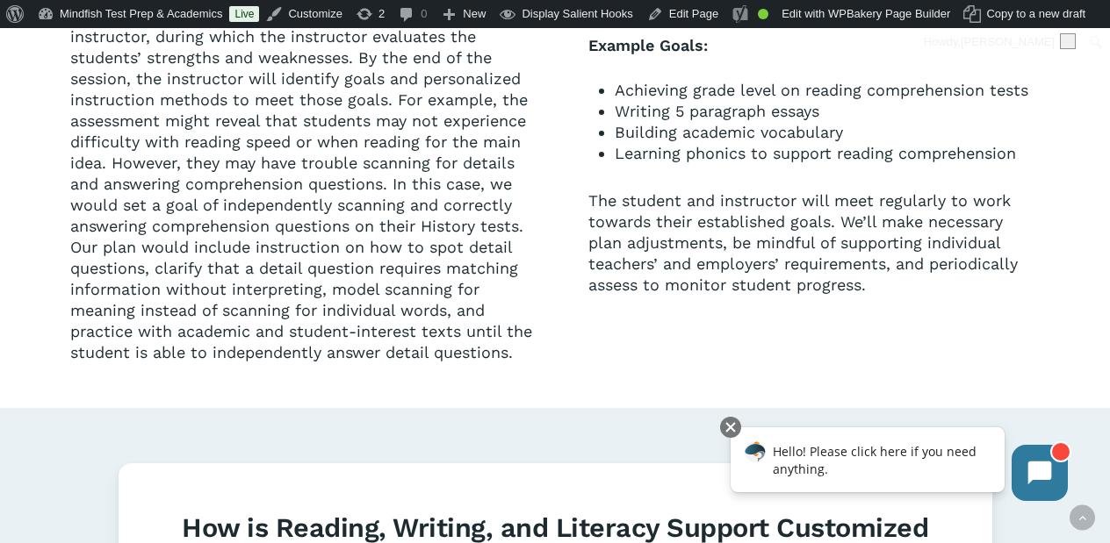
click at [190, 327] on span "The program begins with a meeting between the student and instructor, during wh…" at bounding box center [306, 184] width 473 height 356
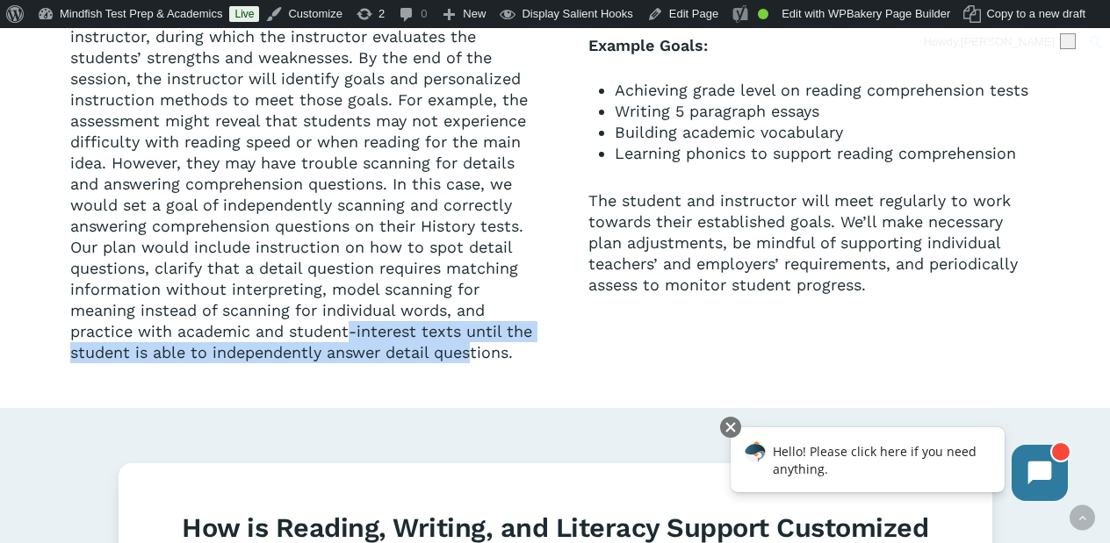
drag, startPoint x: 354, startPoint y: 327, endPoint x: 471, endPoint y: 350, distance: 119.8
click at [472, 352] on span "The program begins with a meeting between the student and instructor, during wh…" at bounding box center [306, 184] width 473 height 356
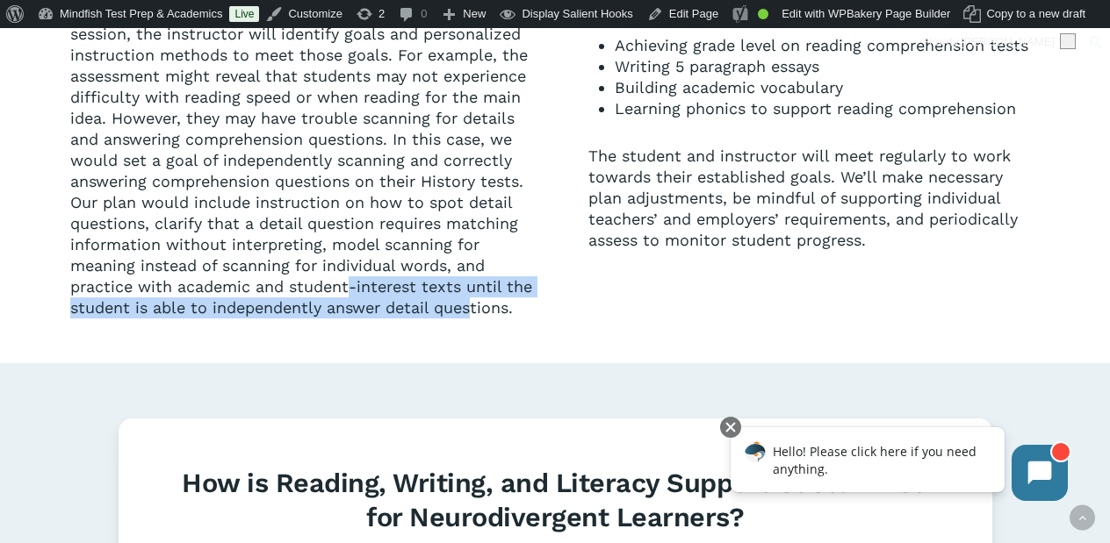
scroll to position [1930, 0]
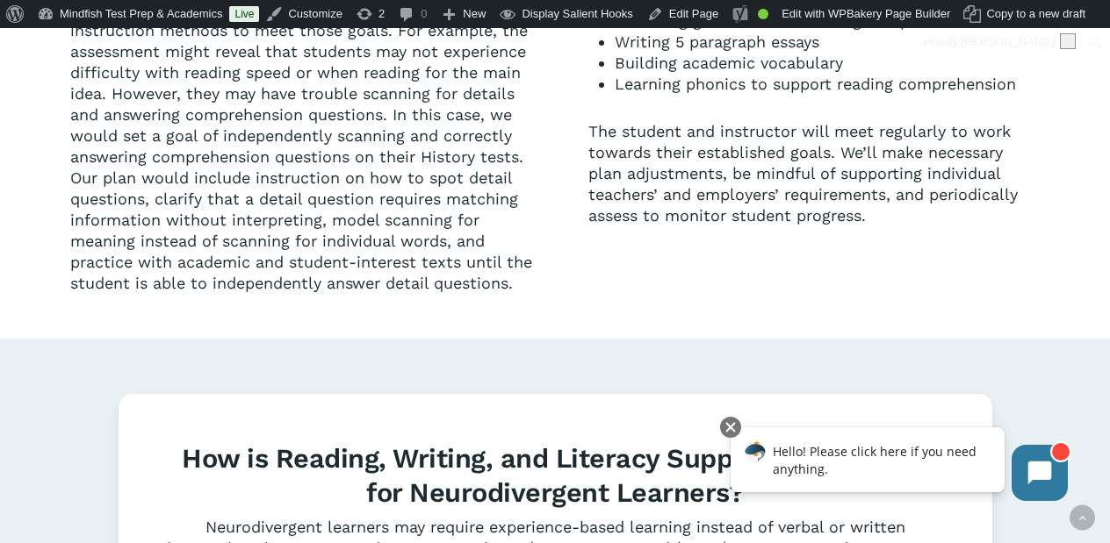
click at [312, 256] on span "The program begins with a meeting between the student and instructor, during wh…" at bounding box center [306, 115] width 473 height 356
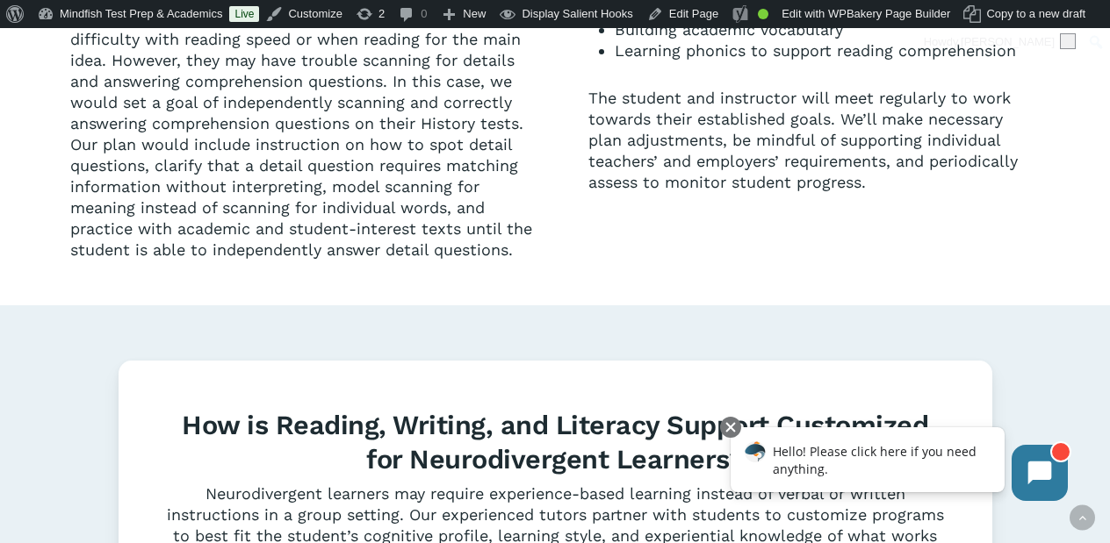
scroll to position [1581, 0]
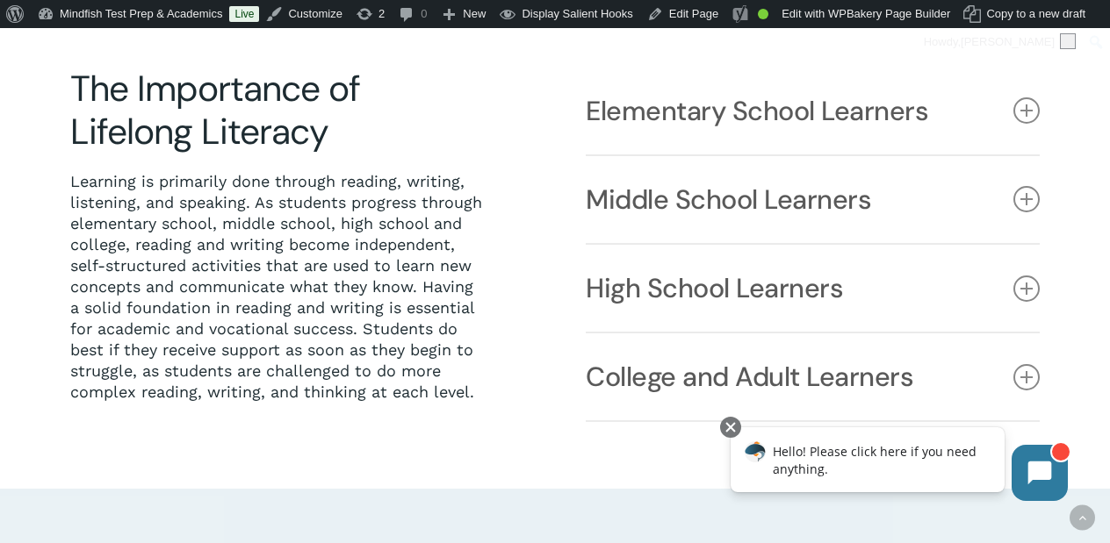
scroll to position [409, 0]
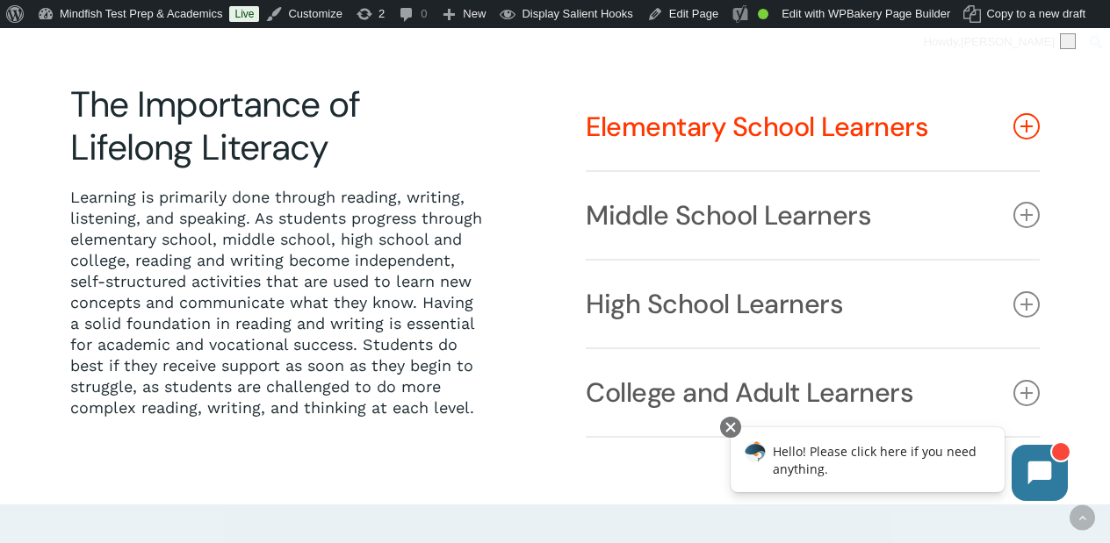
click at [688, 145] on link "Elementary School Learners" at bounding box center [813, 126] width 454 height 87
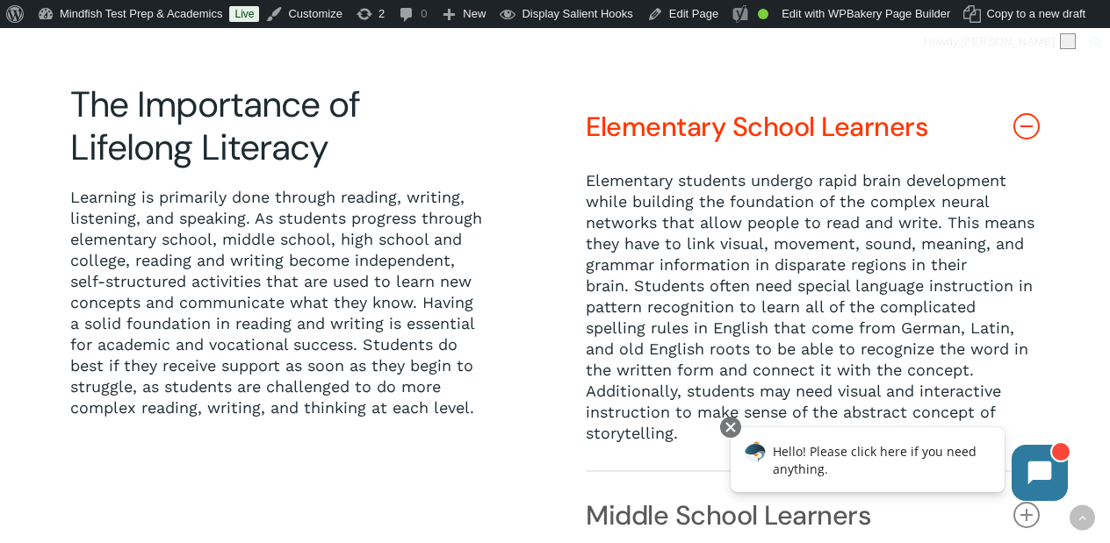
click at [688, 145] on link "Elementary School Learners" at bounding box center [813, 126] width 454 height 87
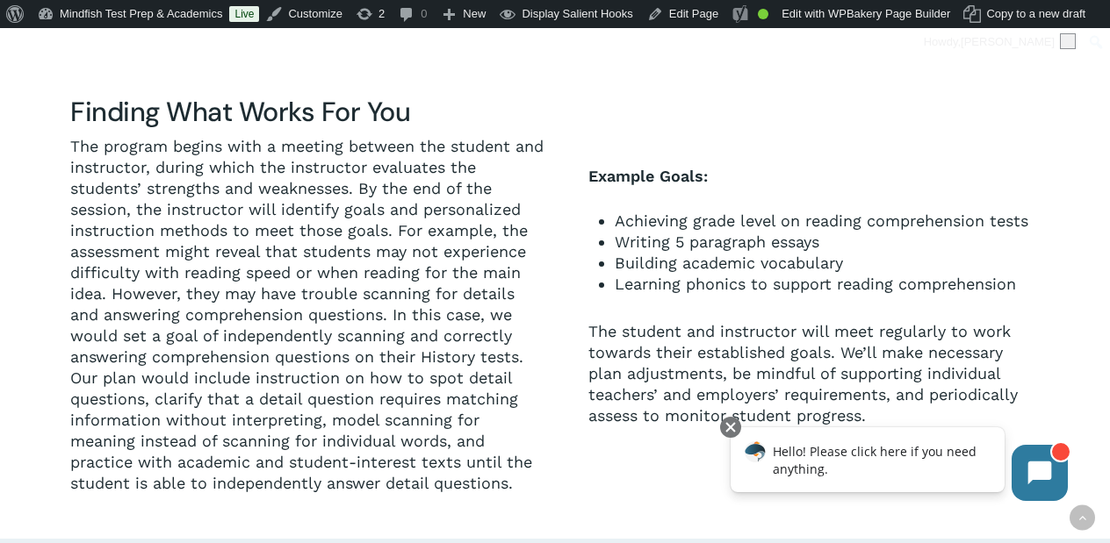
scroll to position [1610, 0]
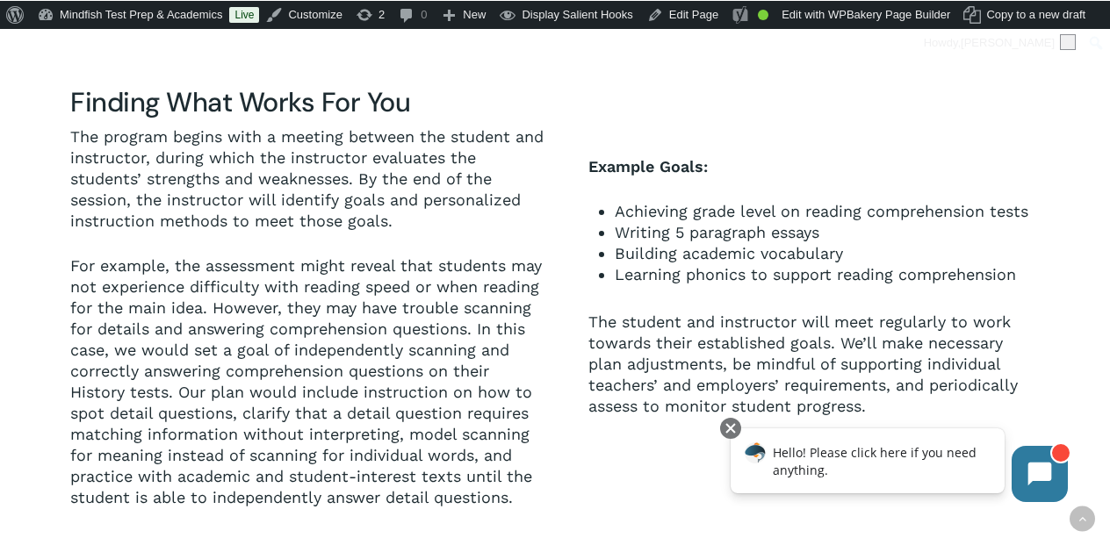
scroll to position [1633, 0]
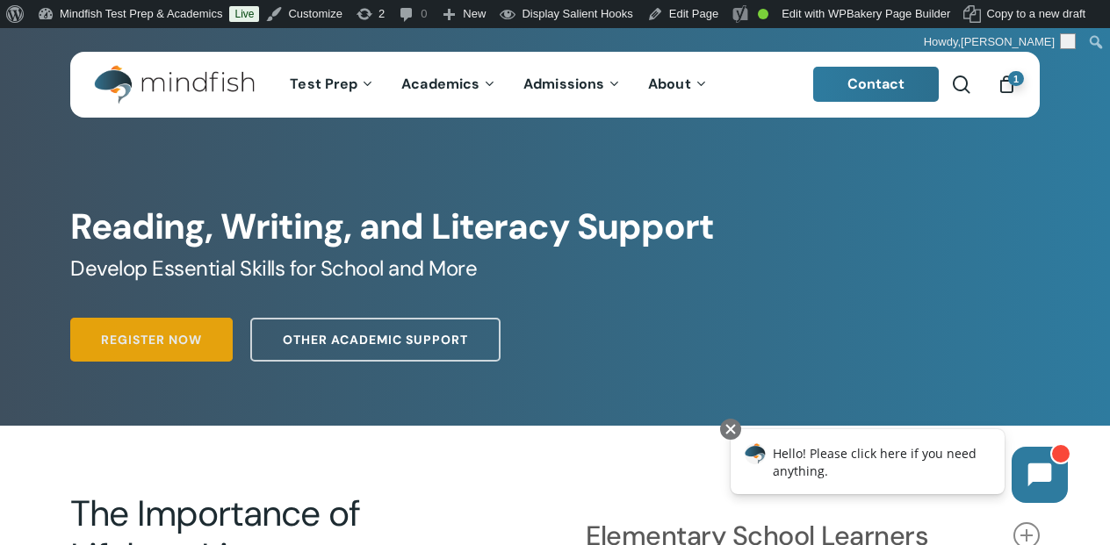
click at [170, 342] on span "Register Now" at bounding box center [151, 340] width 101 height 18
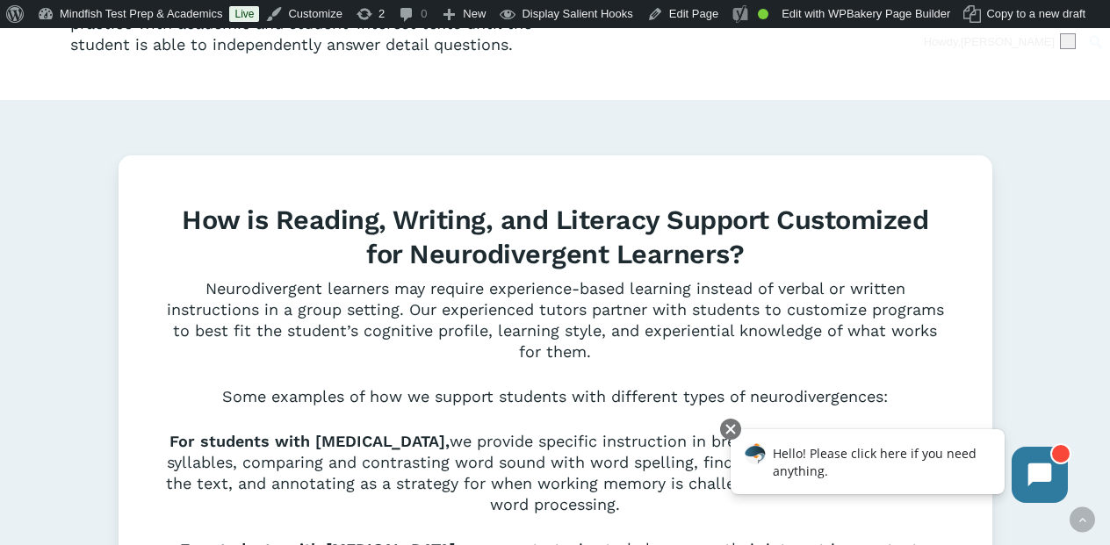
scroll to position [2120, 0]
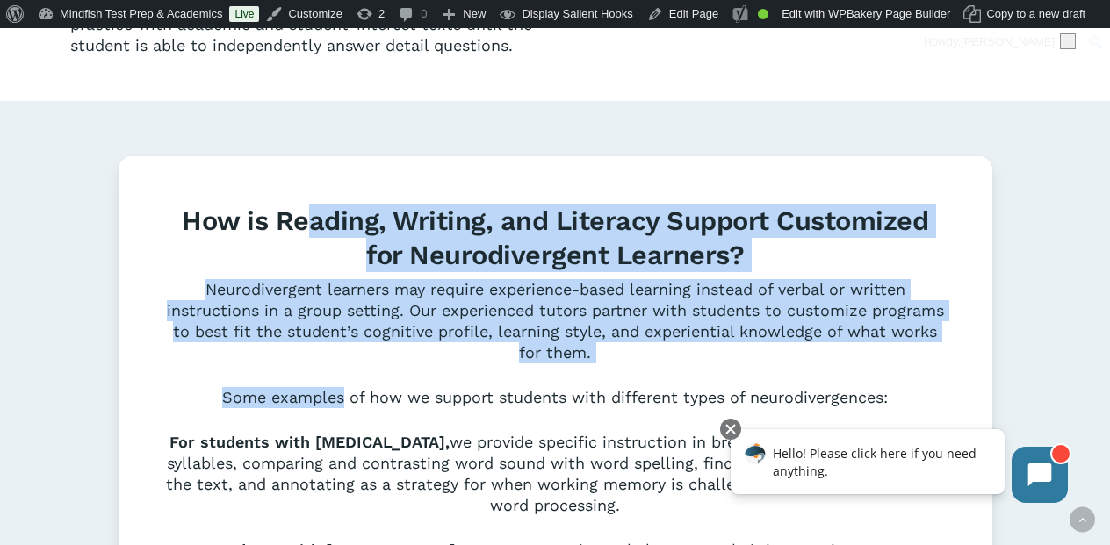
drag, startPoint x: 313, startPoint y: 223, endPoint x: 344, endPoint y: 410, distance: 189.7
click at [344, 410] on div "How is Reading, Writing, and Literacy Support Customized for Neurodivergent Lea…" at bounding box center [555, 447] width 779 height 486
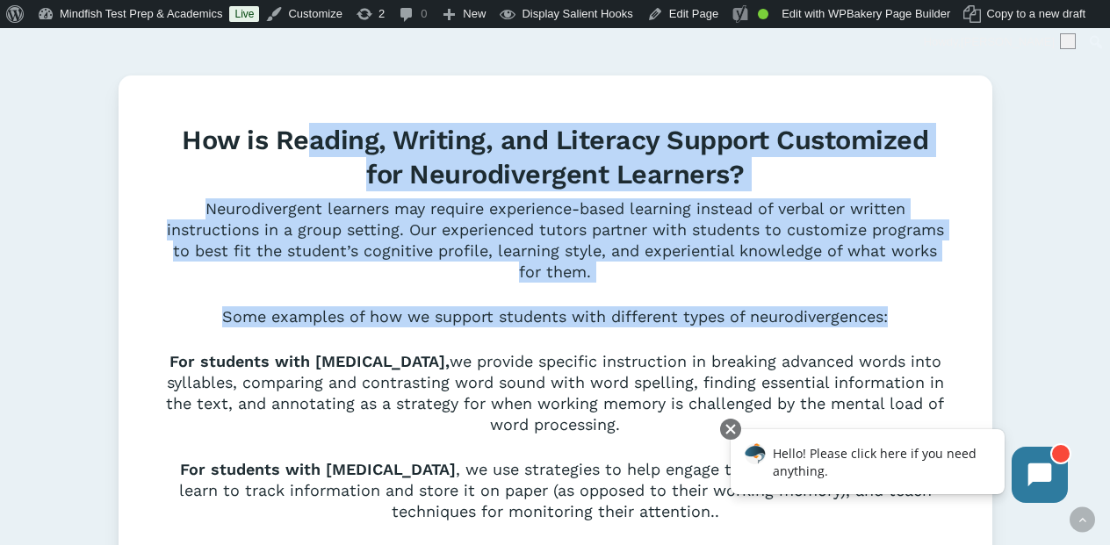
scroll to position [2310, 0]
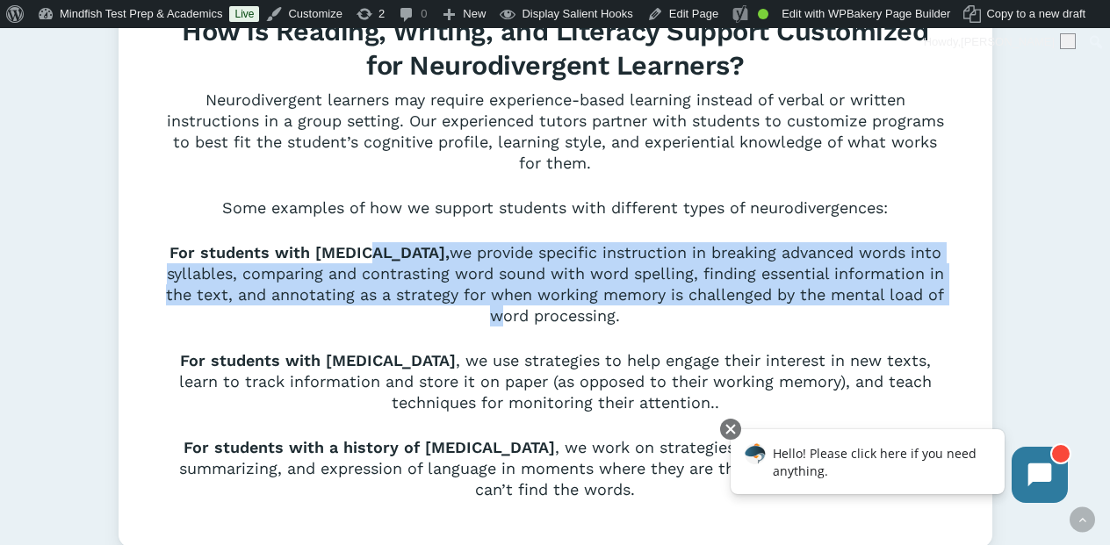
drag, startPoint x: 387, startPoint y: 255, endPoint x: 403, endPoint y: 312, distance: 59.2
click at [403, 313] on p "For students with dyslexia, we provide specific instruction in breaking advance…" at bounding box center [555, 296] width 779 height 108
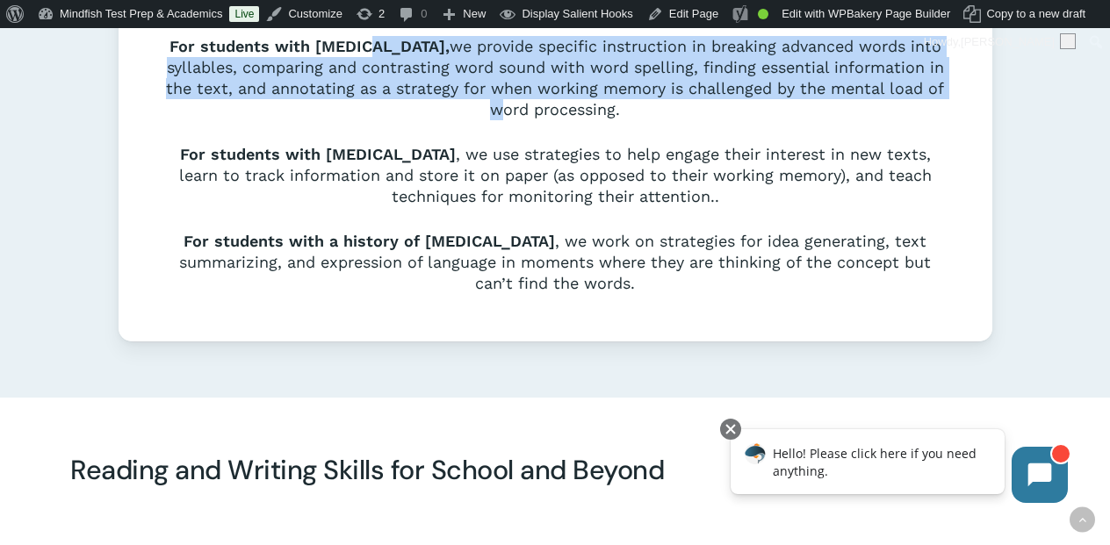
scroll to position [2521, 0]
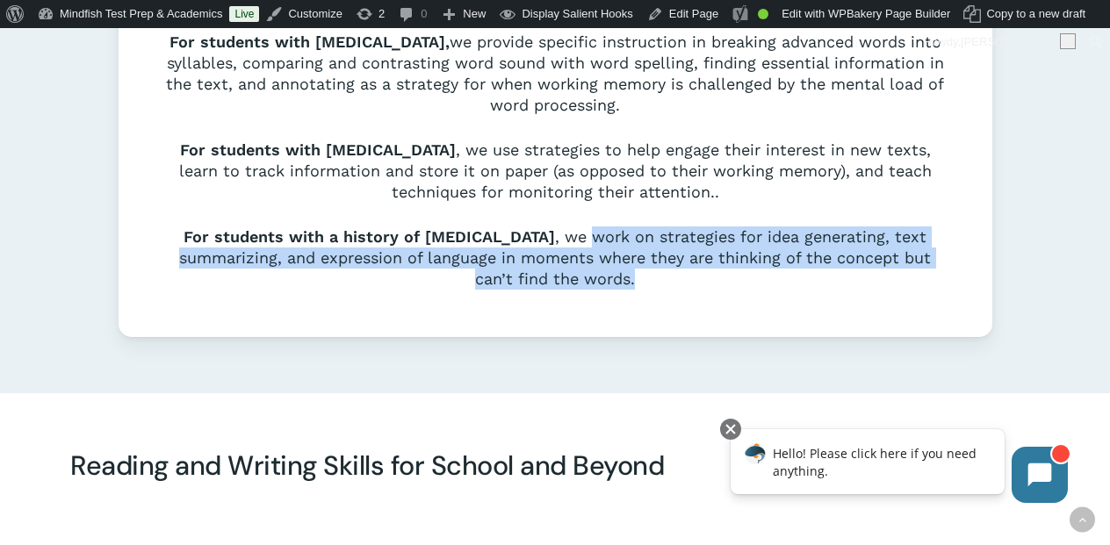
drag, startPoint x: 597, startPoint y: 241, endPoint x: 605, endPoint y: 306, distance: 65.5
click at [605, 306] on div "How is Reading, Writing, and Literacy Support Customized for Neurodivergent Lea…" at bounding box center [556, 47] width 874 height 582
click at [606, 305] on div "How is Reading, Writing, and Literacy Support Customized for Neurodivergent Lea…" at bounding box center [556, 47] width 874 height 582
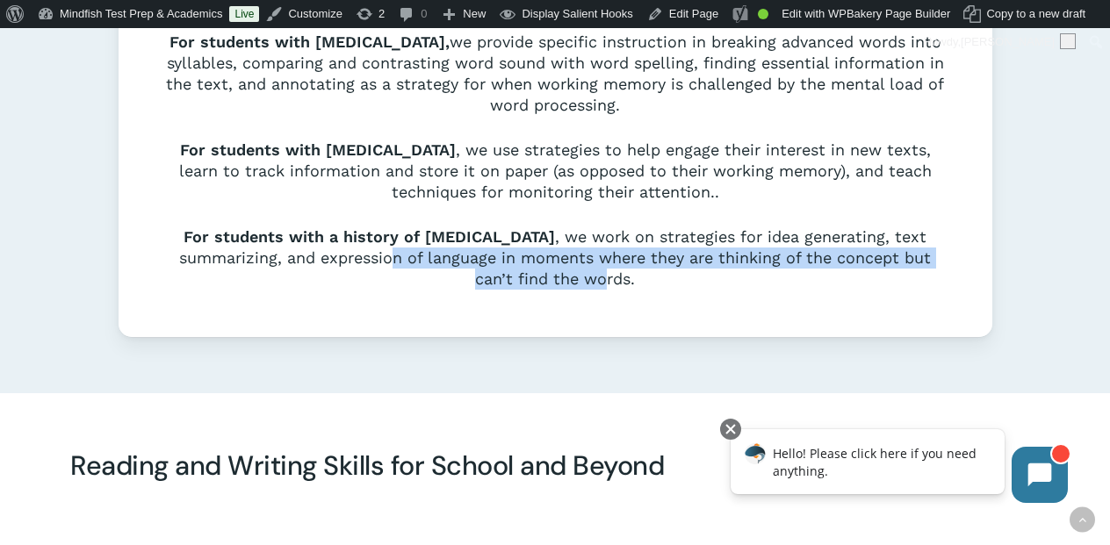
drag, startPoint x: 396, startPoint y: 267, endPoint x: 608, endPoint y: 276, distance: 211.8
click at [608, 276] on span ", we work on strategies for idea generating, text summarizing, and expression o…" at bounding box center [555, 257] width 752 height 61
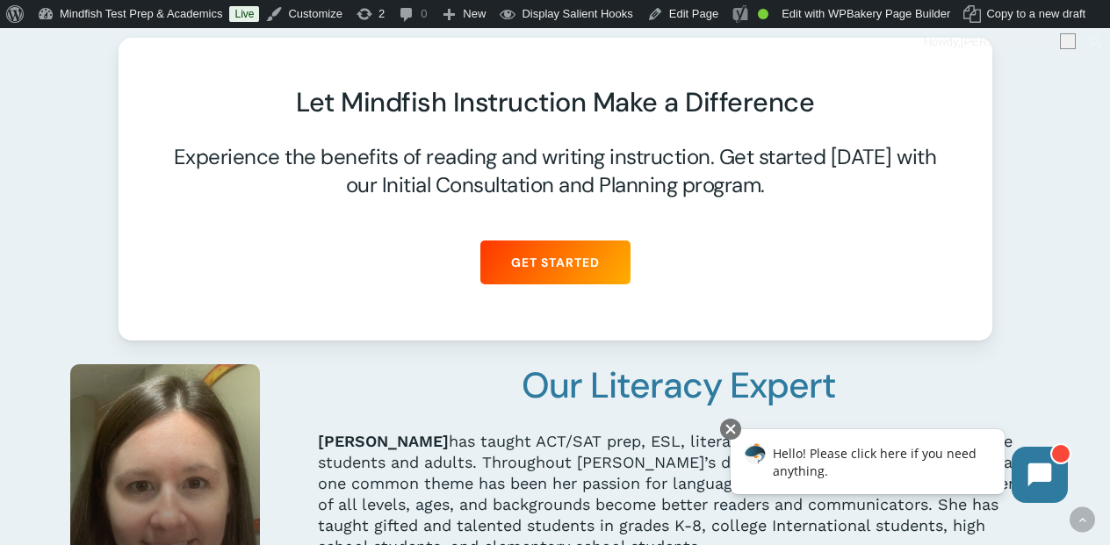
scroll to position [3793, 0]
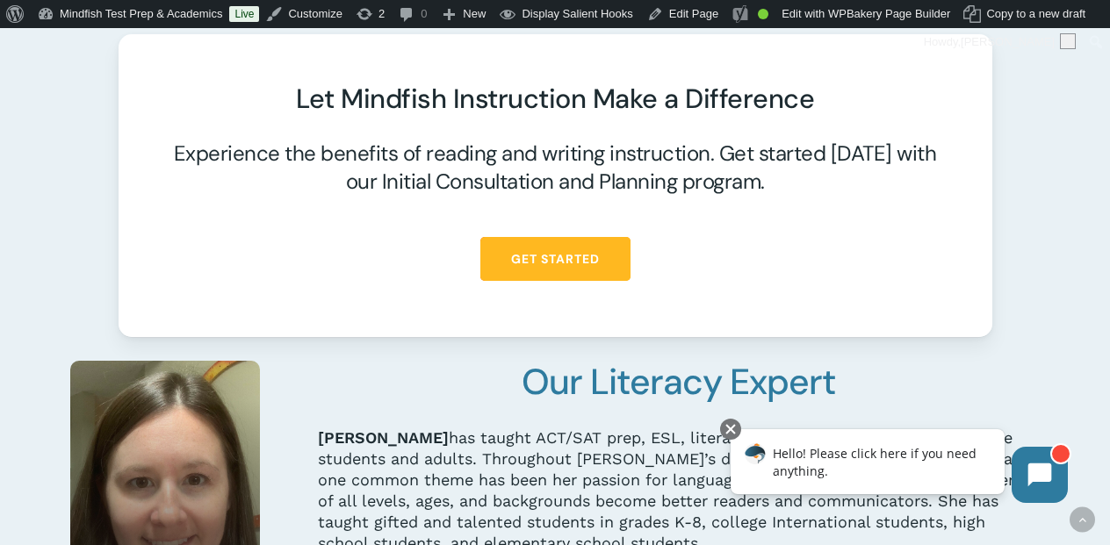
click at [523, 263] on span "Get Started" at bounding box center [555, 259] width 89 height 18
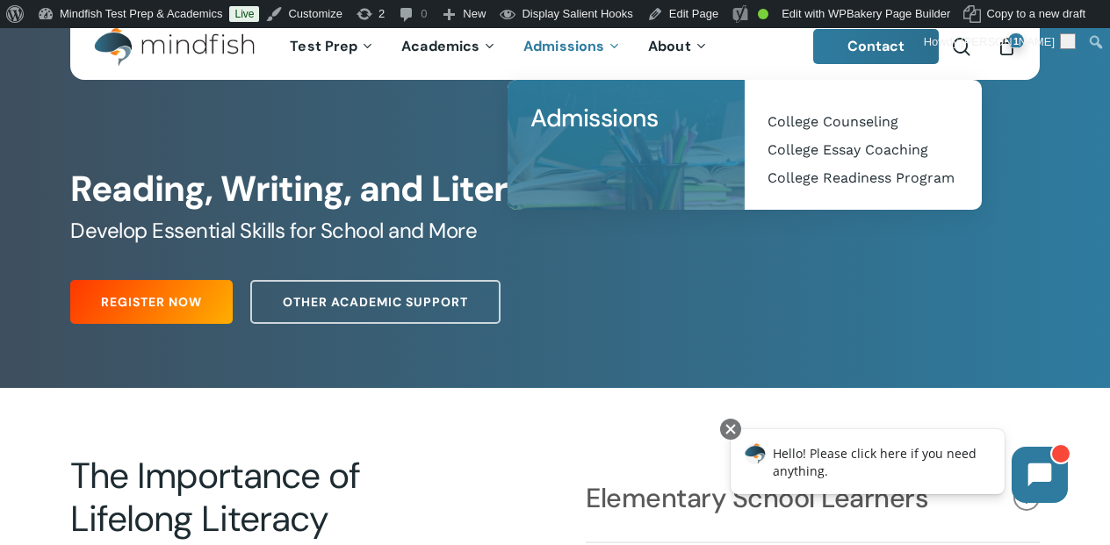
scroll to position [44, 0]
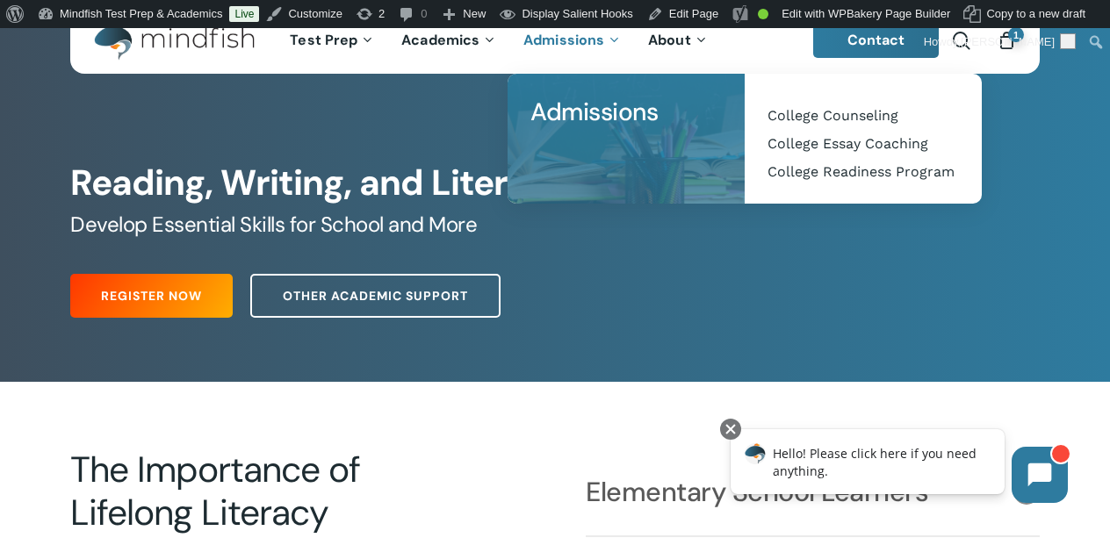
click at [392, 305] on link "Other Academic Support" at bounding box center [375, 296] width 250 height 44
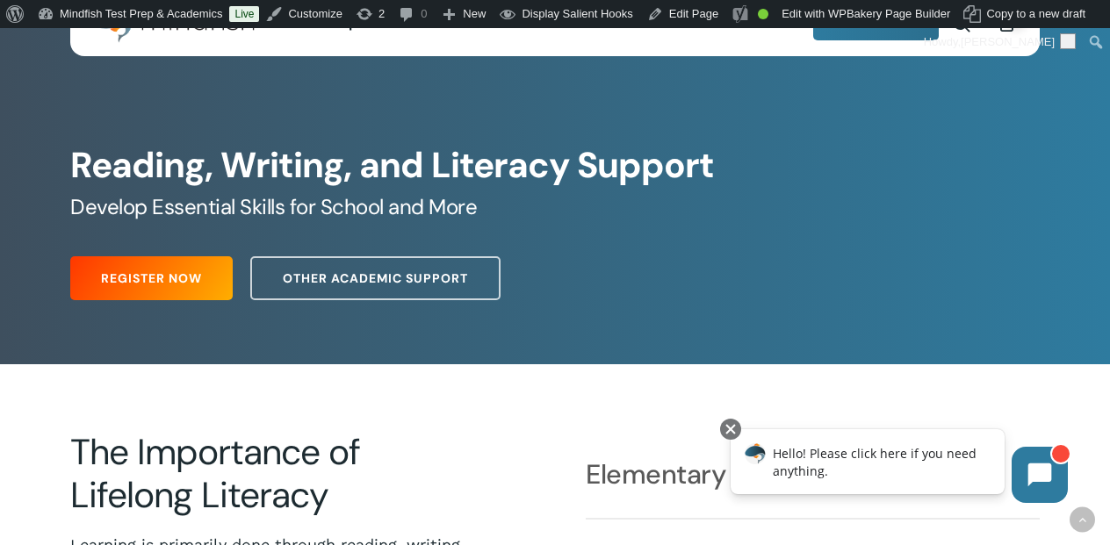
scroll to position [0, 0]
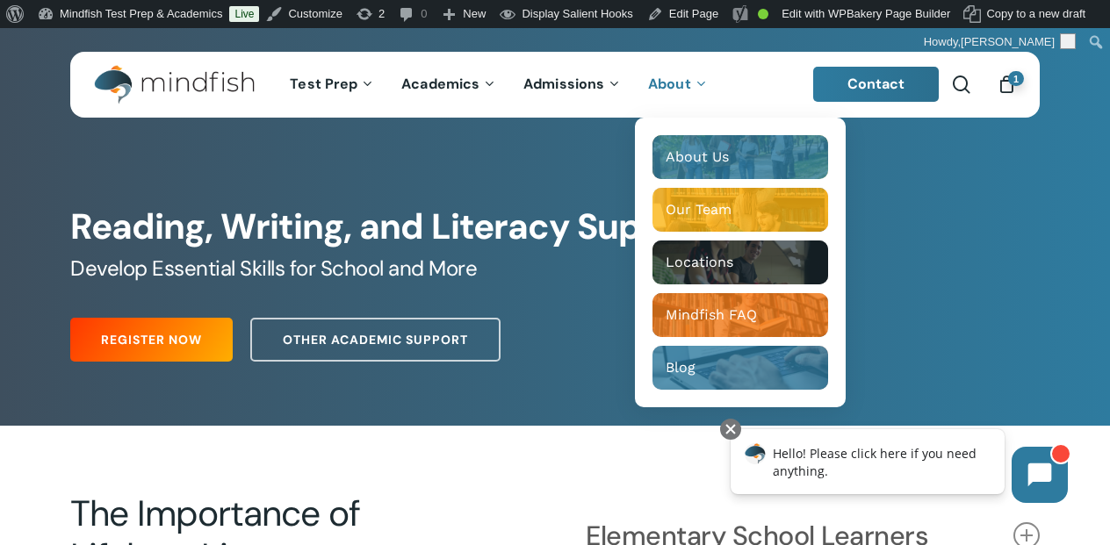
click at [659, 90] on span "About" at bounding box center [669, 84] width 43 height 18
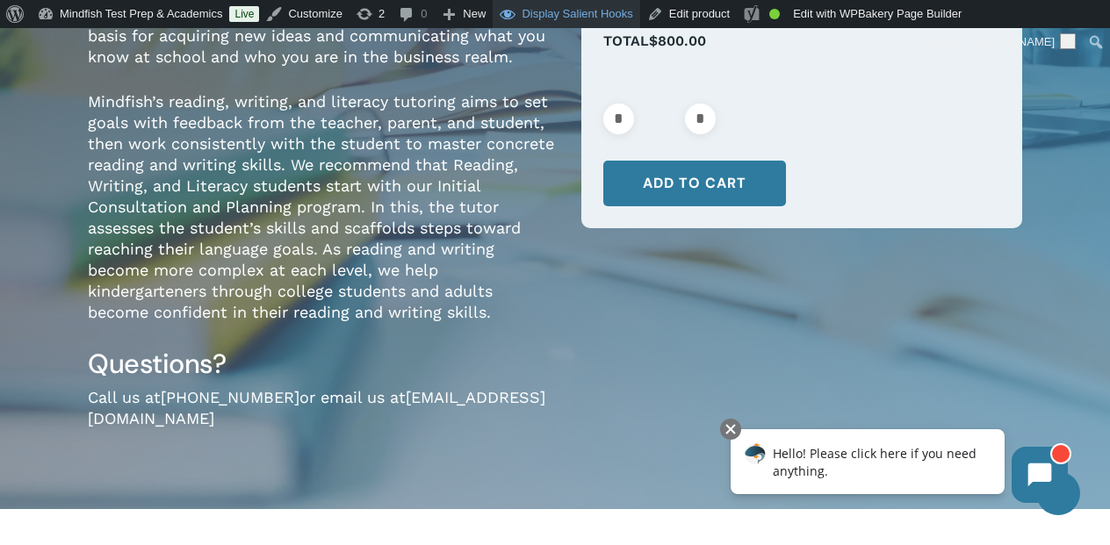
scroll to position [400, 0]
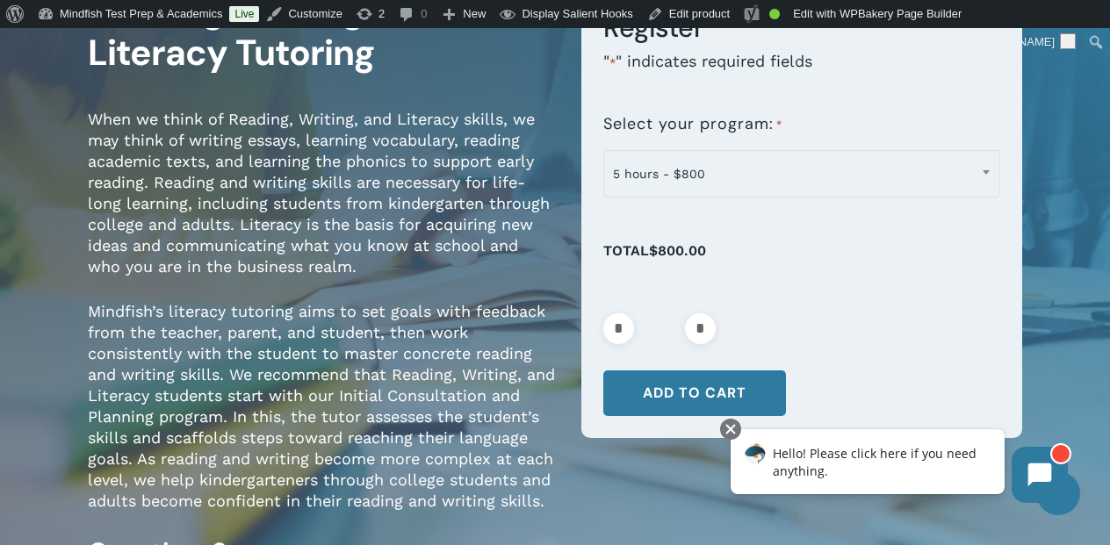
scroll to position [207, 0]
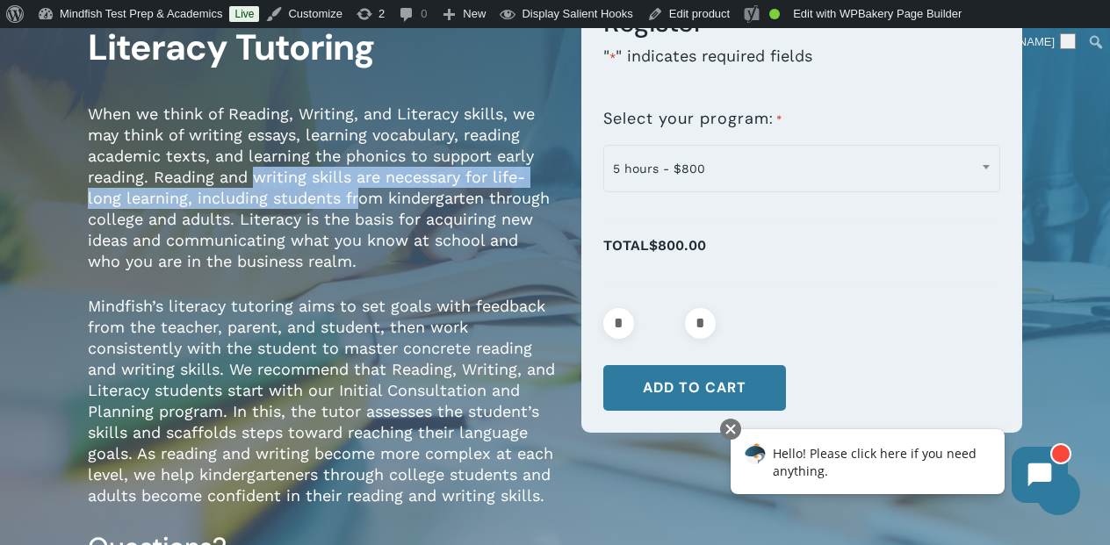
drag, startPoint x: 256, startPoint y: 179, endPoint x: 356, endPoint y: 201, distance: 103.3
click at [356, 201] on span "When we think of Reading, Writing, and Literacy skills, we may think of writing…" at bounding box center [319, 187] width 462 height 166
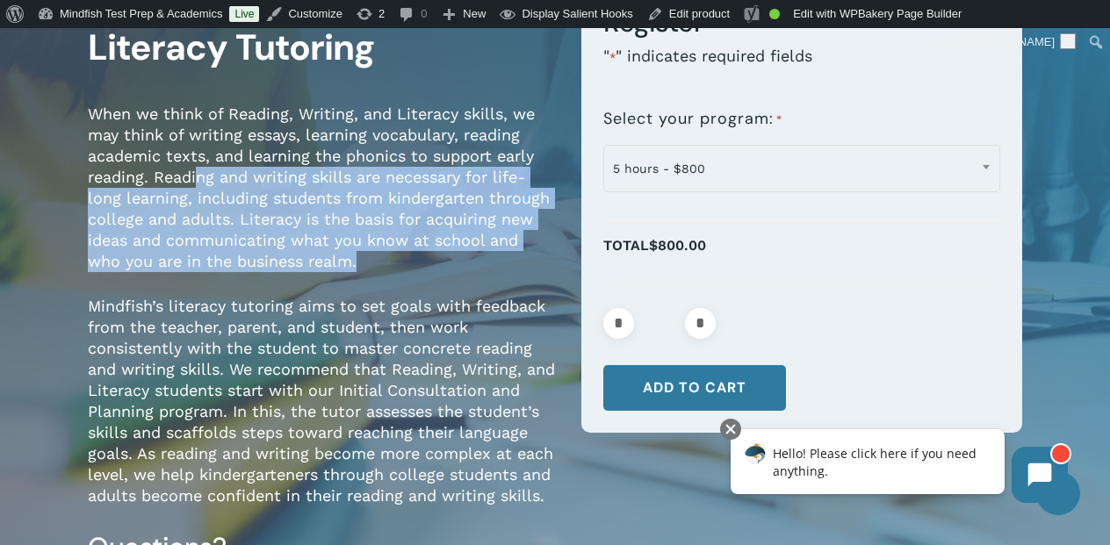
drag, startPoint x: 199, startPoint y: 183, endPoint x: 399, endPoint y: 279, distance: 221.5
click at [399, 283] on p "When we think of Reading, Writing, and Literacy skills, we may think of writing…" at bounding box center [321, 200] width 467 height 192
click at [399, 279] on p "When we think of Reading, Writing, and Literacy skills, we may think of writing…" at bounding box center [321, 200] width 467 height 192
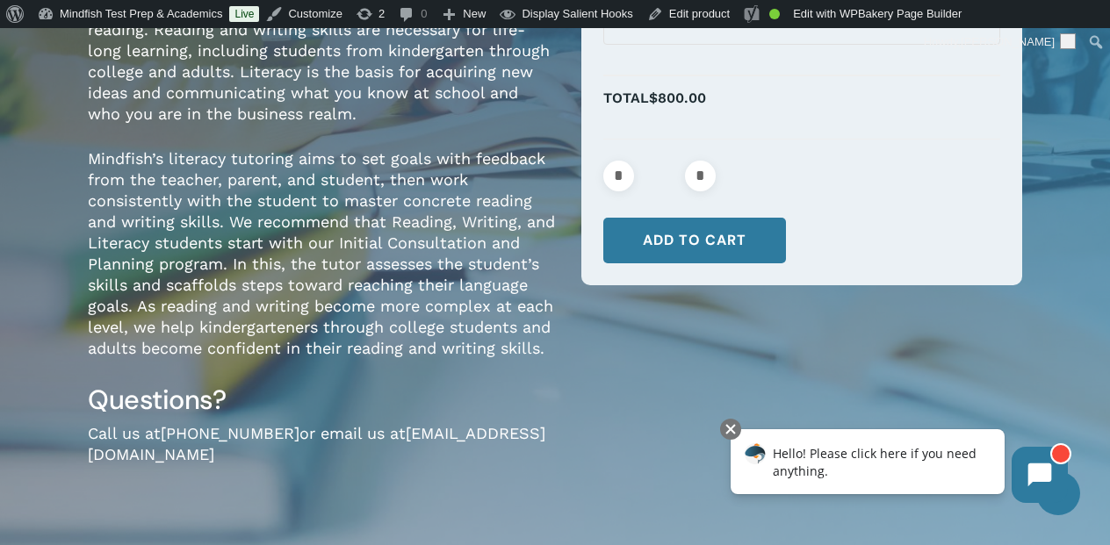
scroll to position [358, 0]
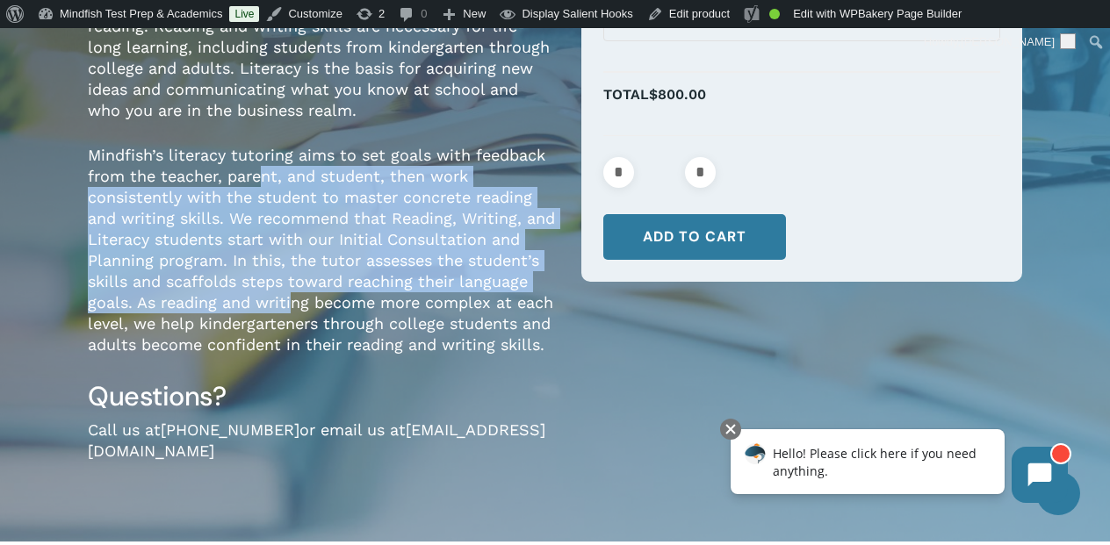
drag, startPoint x: 262, startPoint y: 167, endPoint x: 291, endPoint y: 299, distance: 134.9
click at [291, 306] on p "Mindfish’s literacy tutoring aims to set goals with feedback from the teacher, …" at bounding box center [321, 262] width 467 height 234
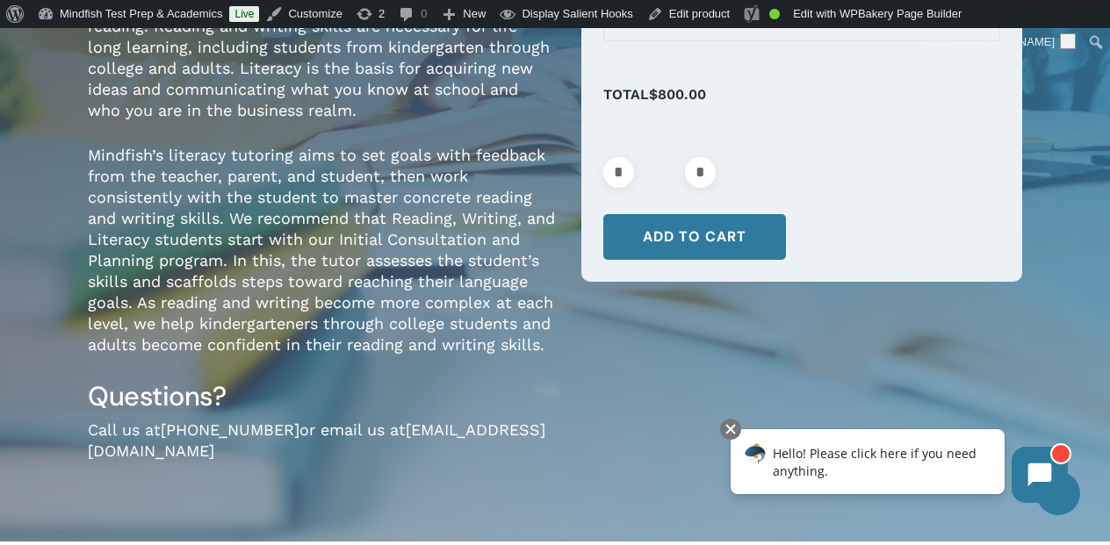
click at [448, 363] on p "Mindfish’s literacy tutoring aims to set goals with feedback from the teacher, …" at bounding box center [321, 262] width 467 height 234
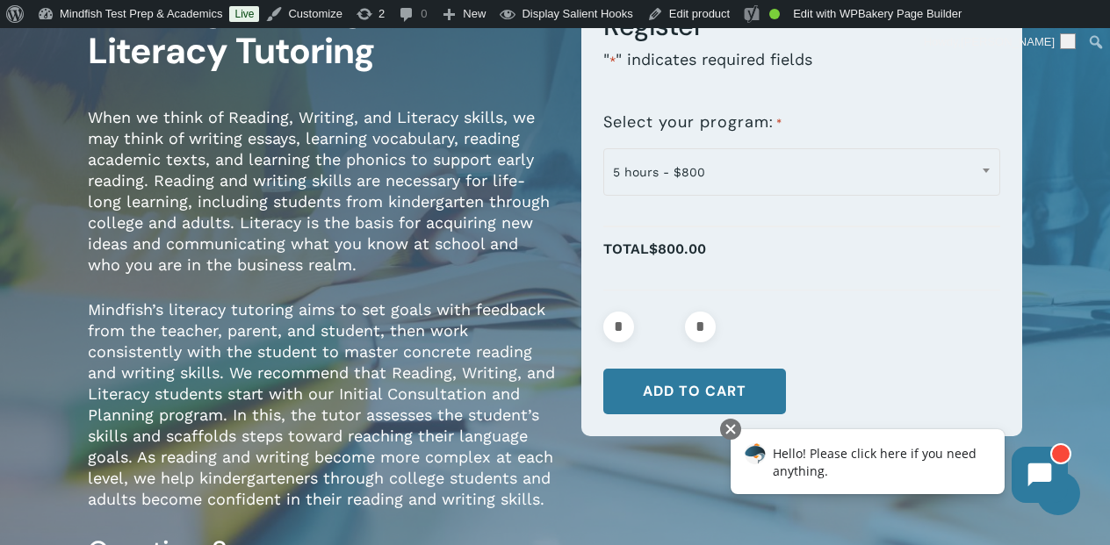
scroll to position [205, 0]
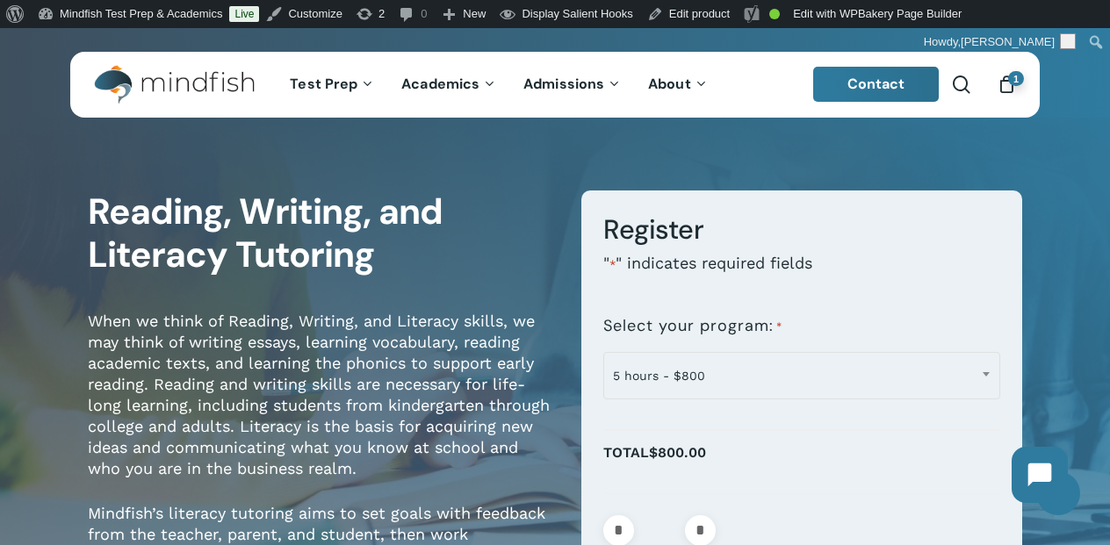
click at [127, 199] on h1 "Reading, Writing, and Literacy Tutoring" at bounding box center [321, 234] width 467 height 87
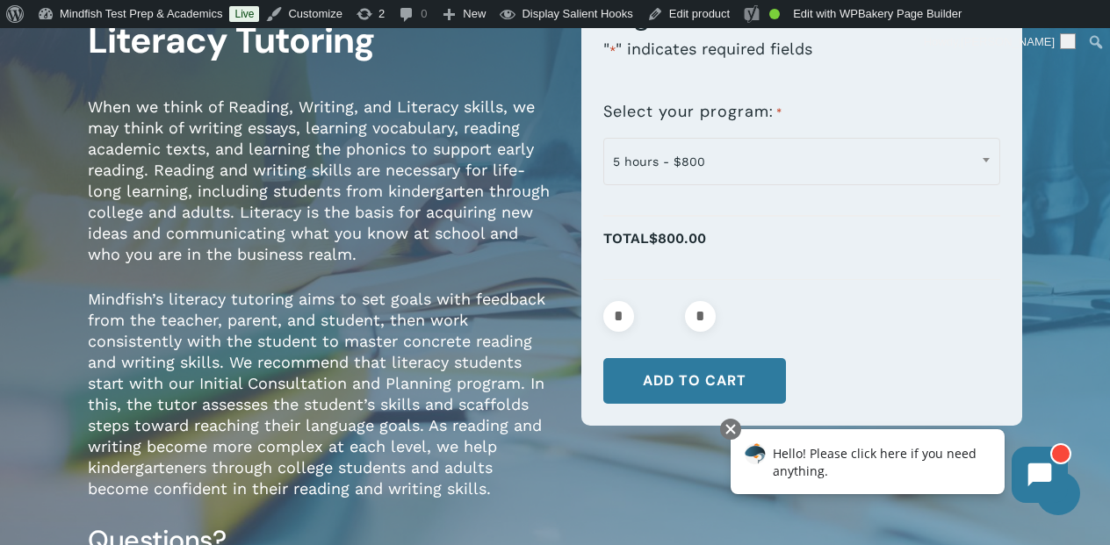
scroll to position [226, 0]
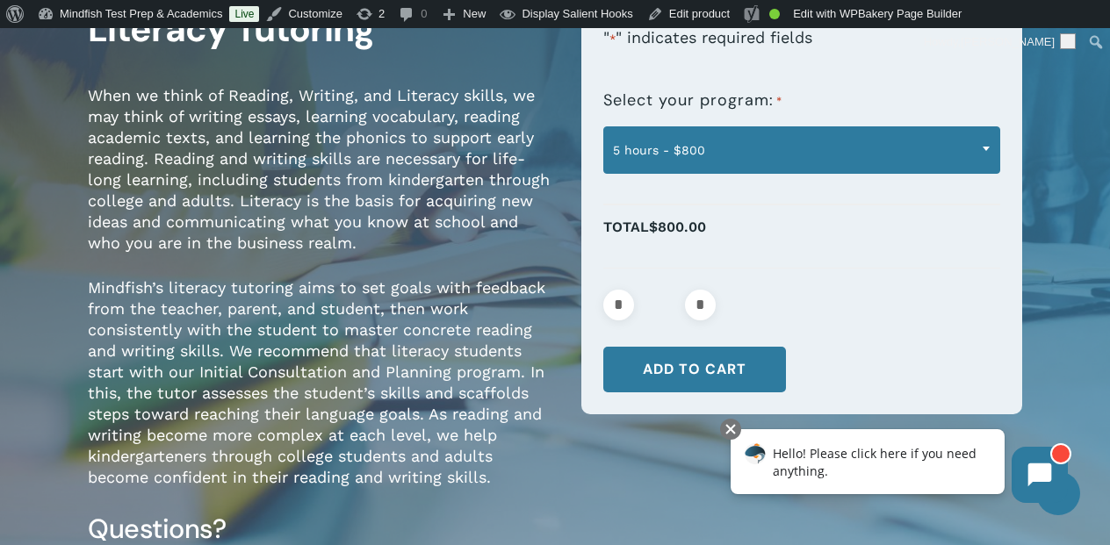
click at [834, 136] on span "5 hours - $800" at bounding box center [801, 150] width 395 height 37
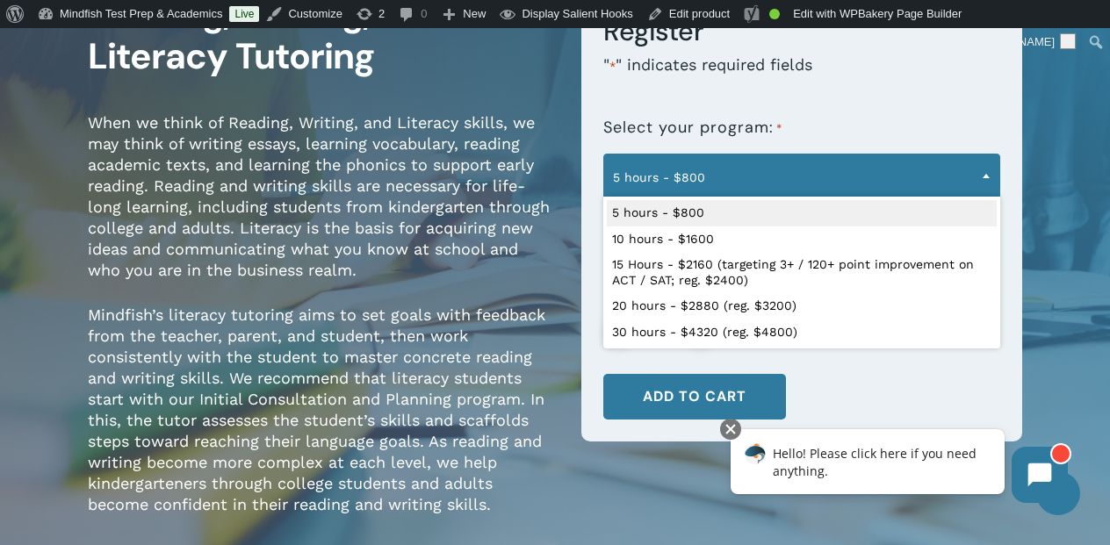
scroll to position [191, 0]
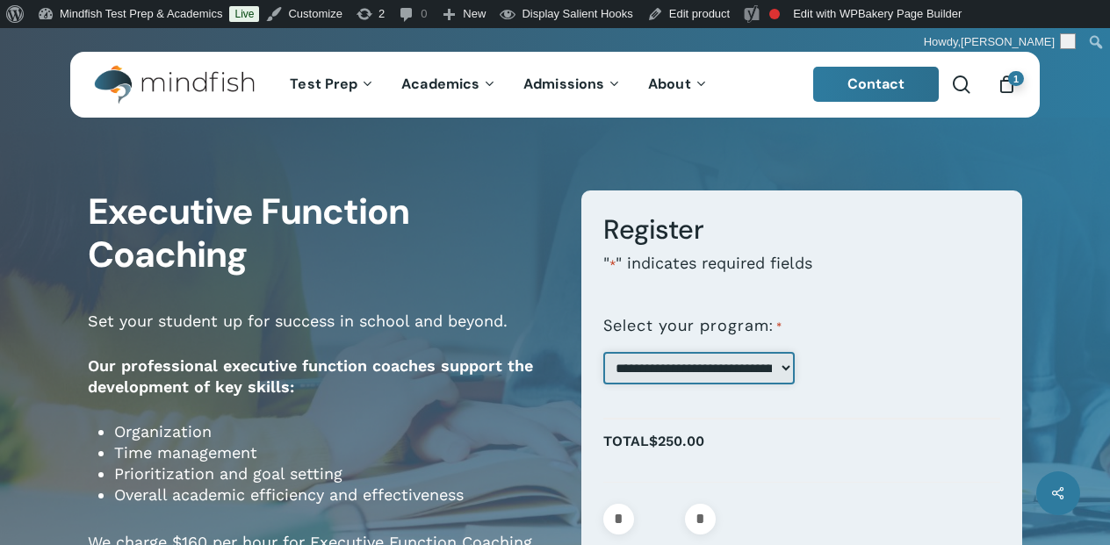
click at [765, 374] on select "**********" at bounding box center [698, 368] width 191 height 32
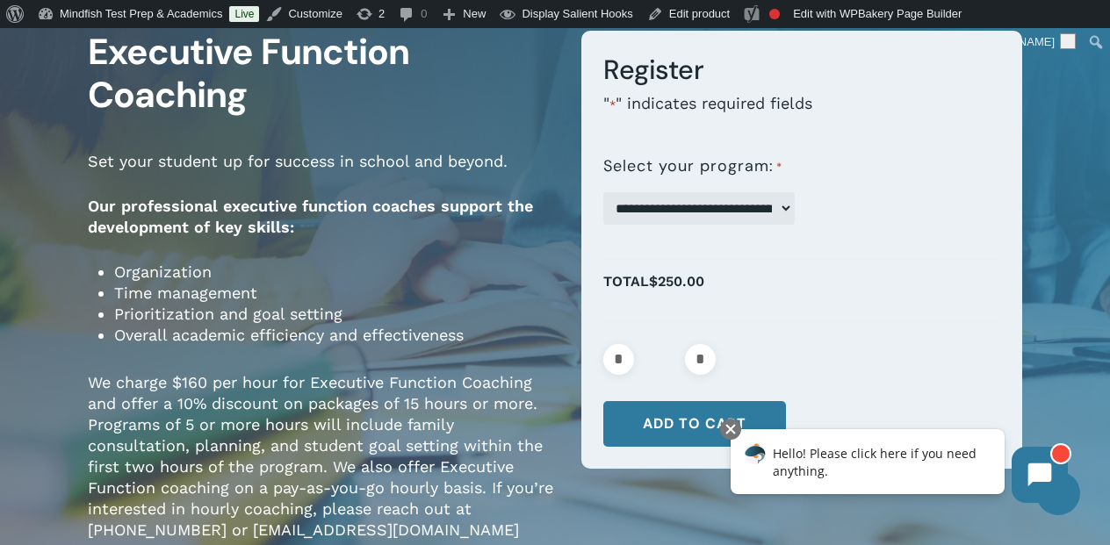
scroll to position [161, 0]
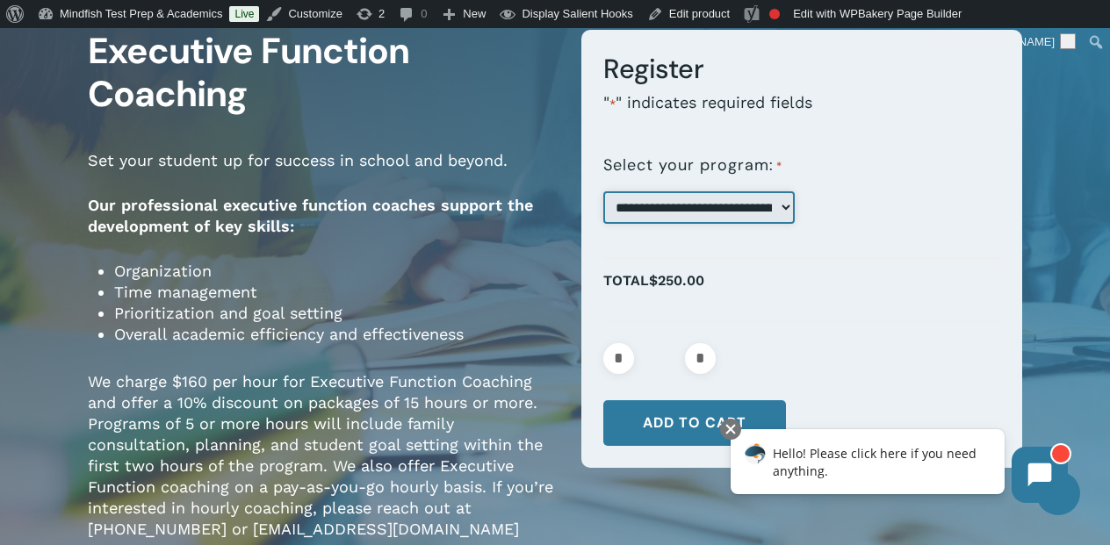
click at [760, 201] on select "**********" at bounding box center [698, 207] width 191 height 32
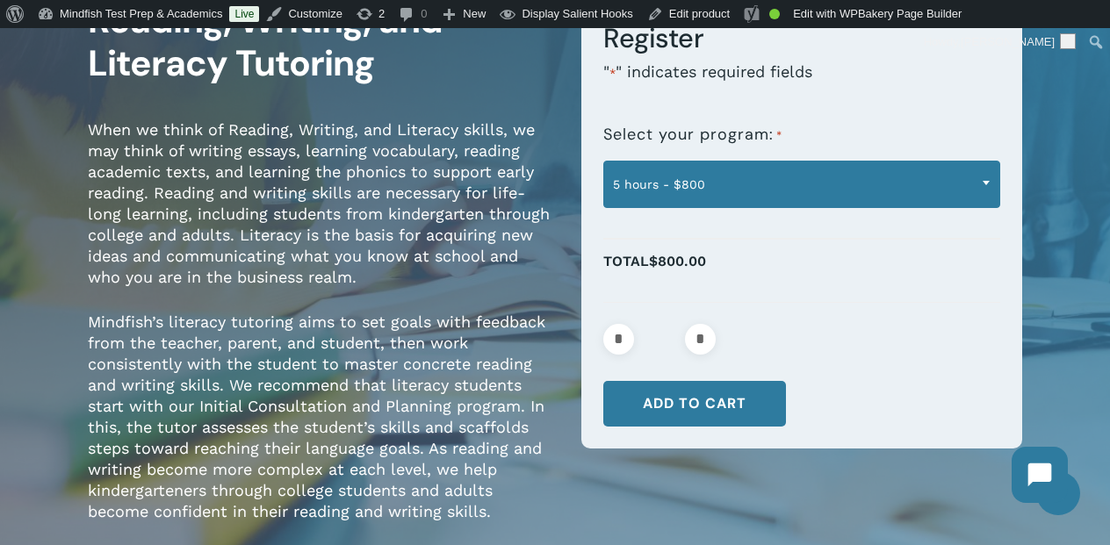
click at [734, 180] on span "5 hours - $800" at bounding box center [801, 184] width 395 height 37
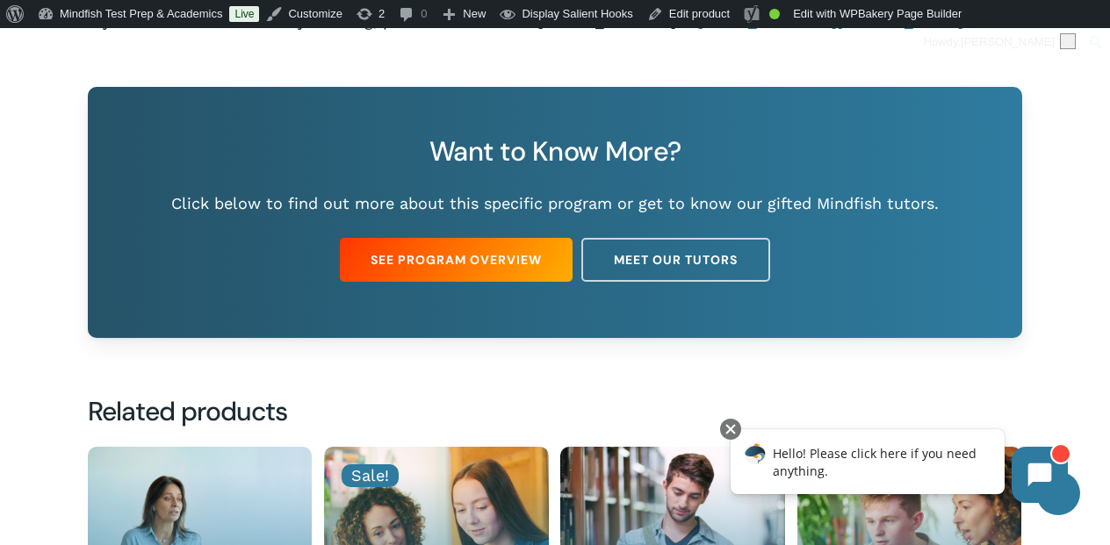
scroll to position [1402, 0]
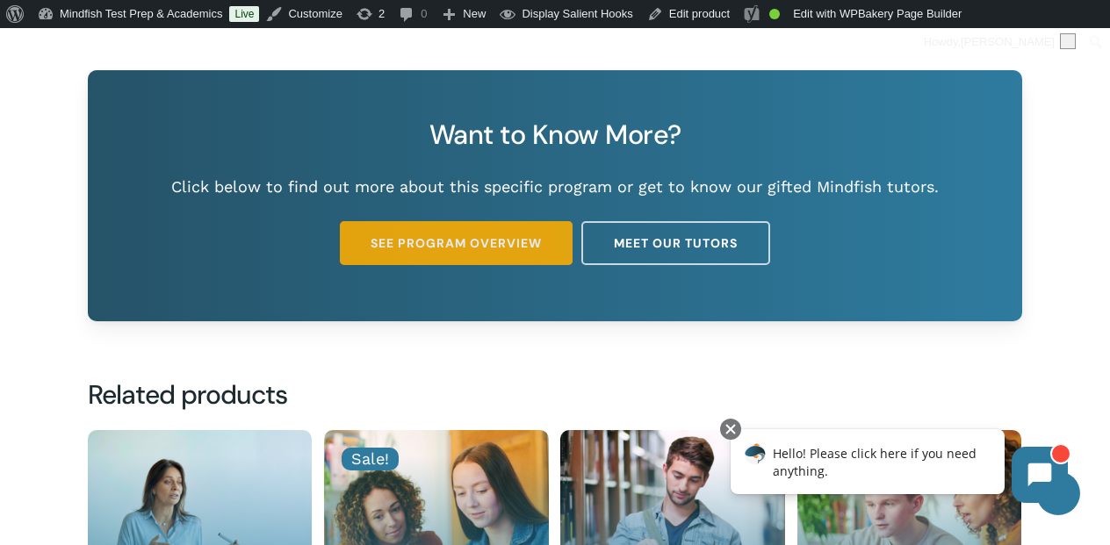
click at [505, 234] on span "See Program Overview" at bounding box center [456, 243] width 171 height 18
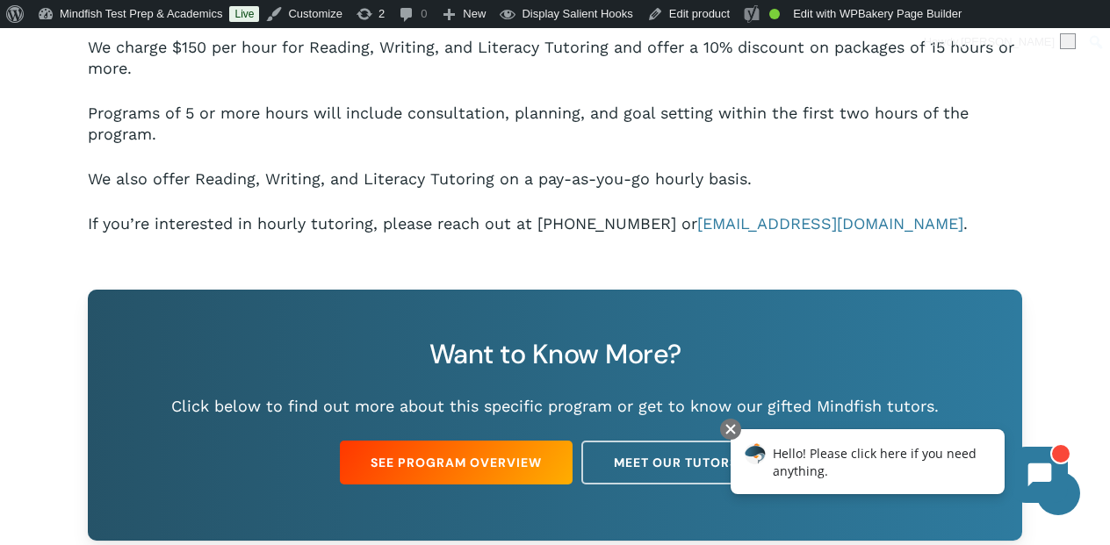
scroll to position [1200, 0]
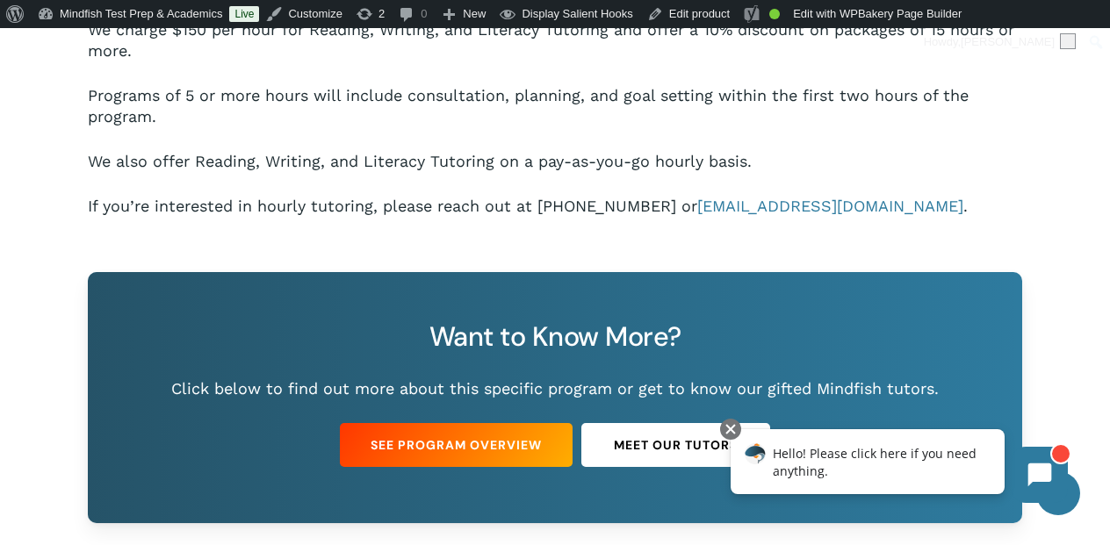
click at [636, 436] on span "Meet Our Tutors" at bounding box center [676, 445] width 124 height 18
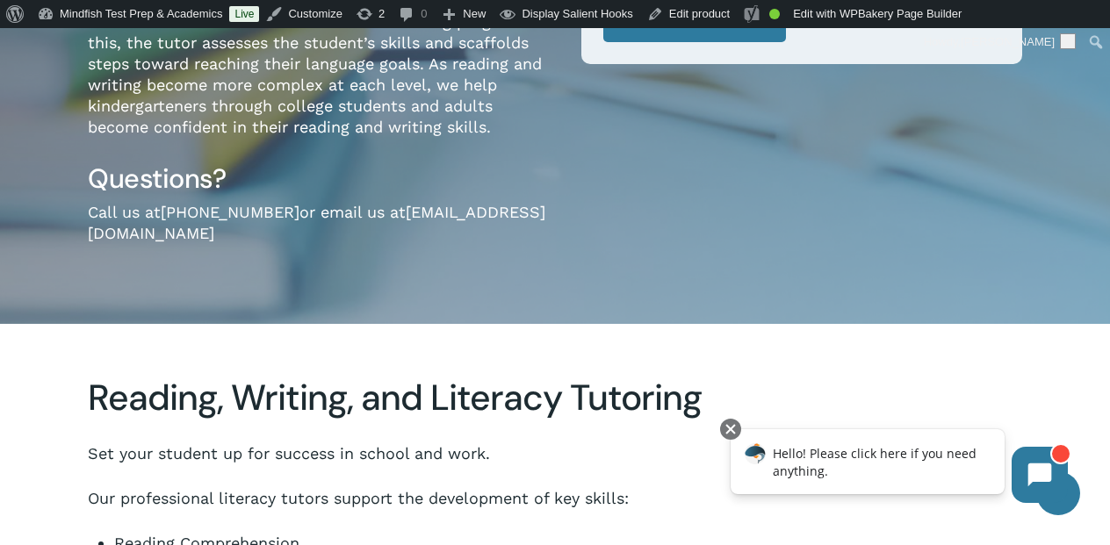
scroll to position [481, 0]
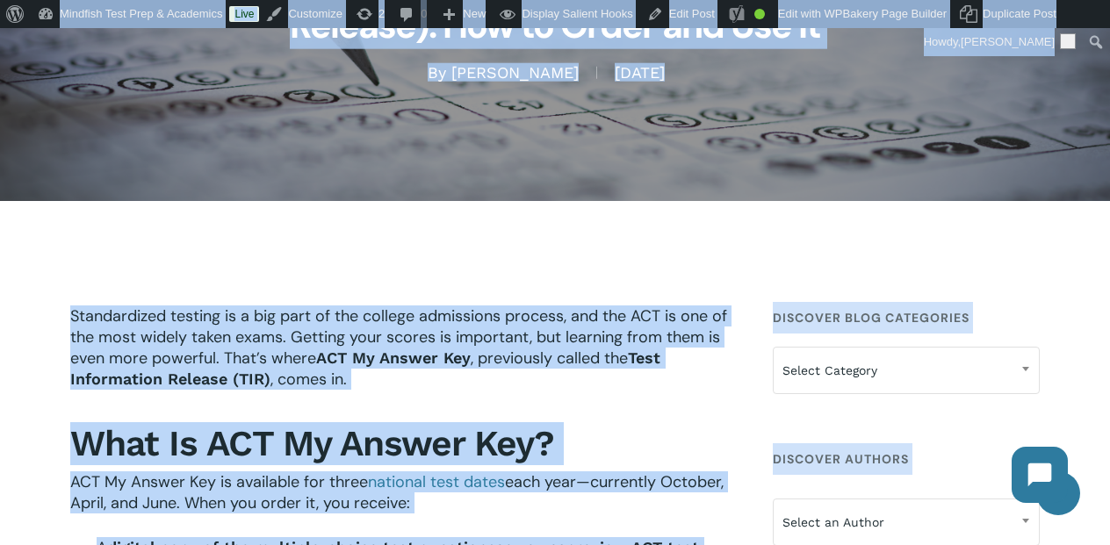
scroll to position [312, 0]
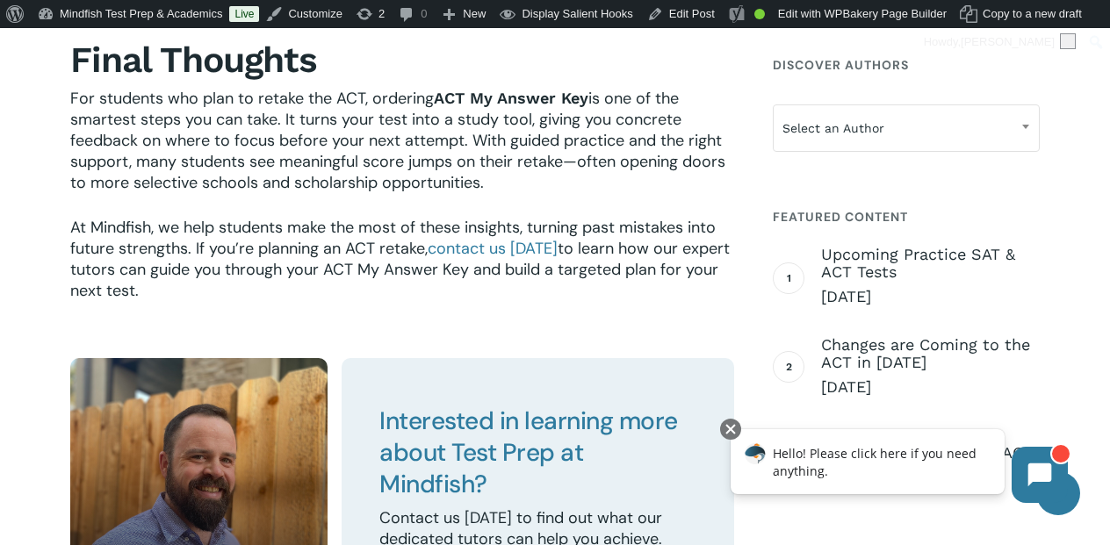
scroll to position [3475, 0]
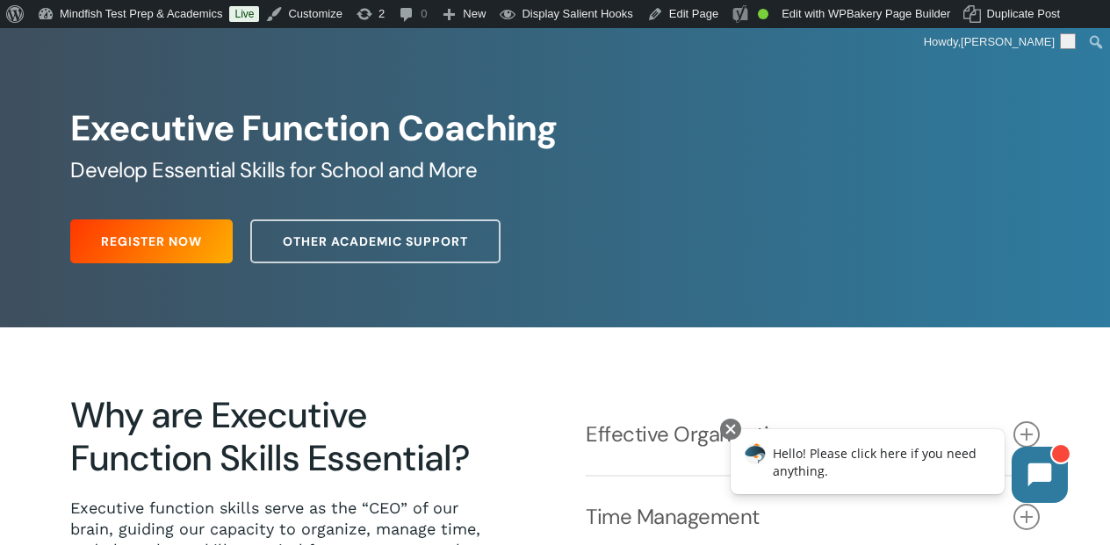
scroll to position [101, 0]
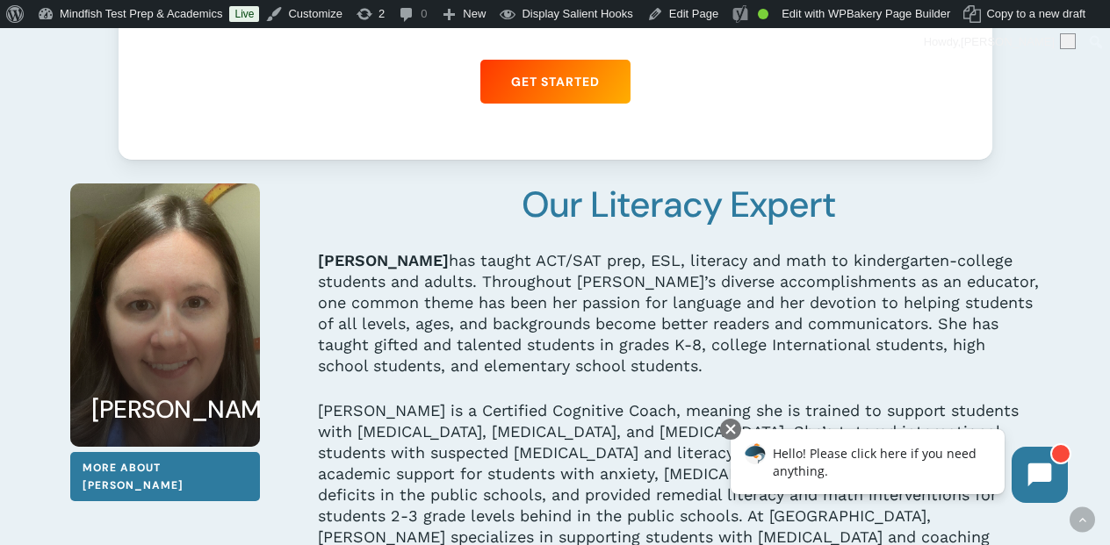
scroll to position [3969, 0]
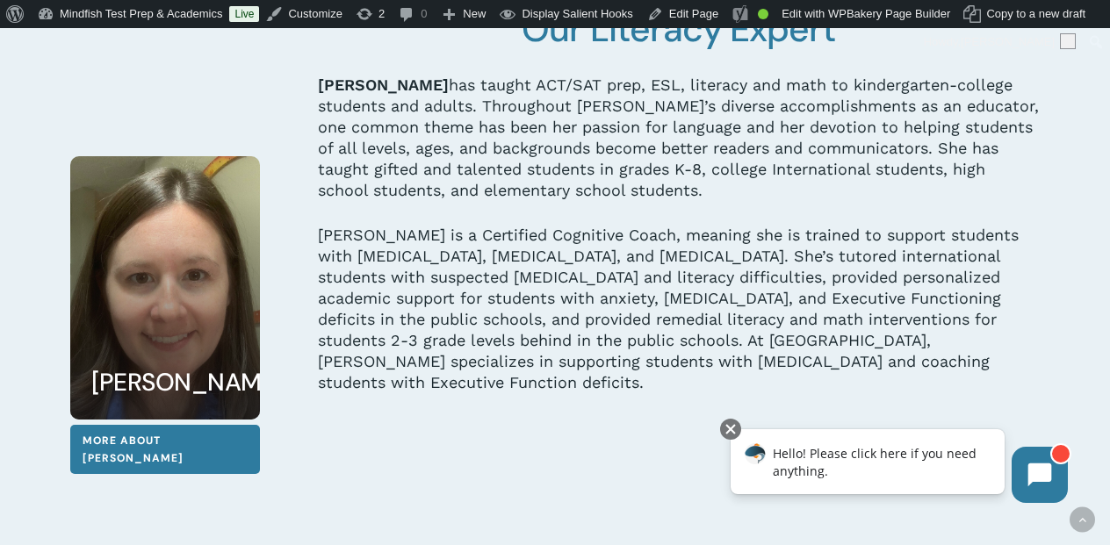
scroll to position [4147, 0]
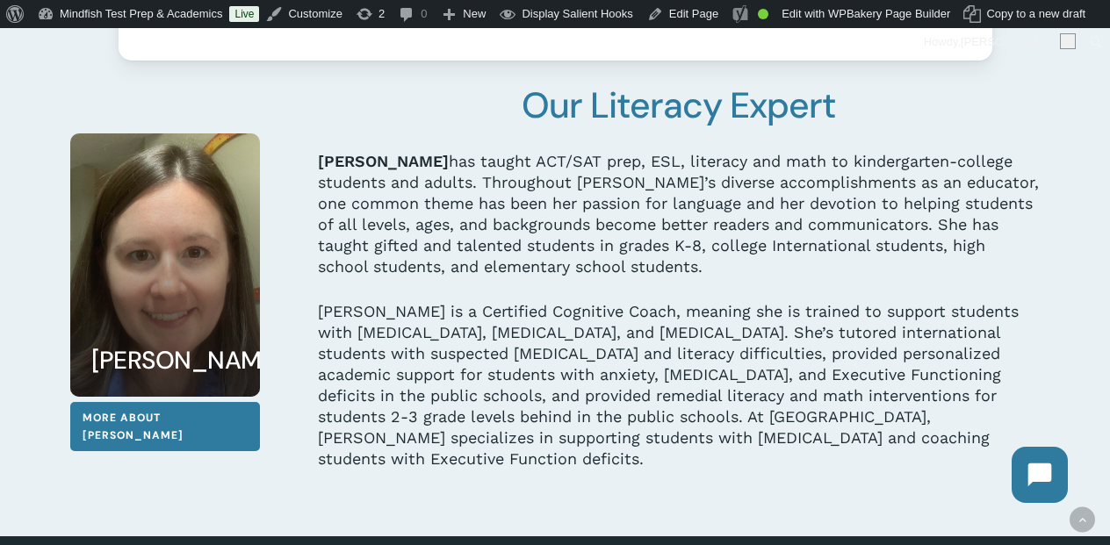
scroll to position [4073, 0]
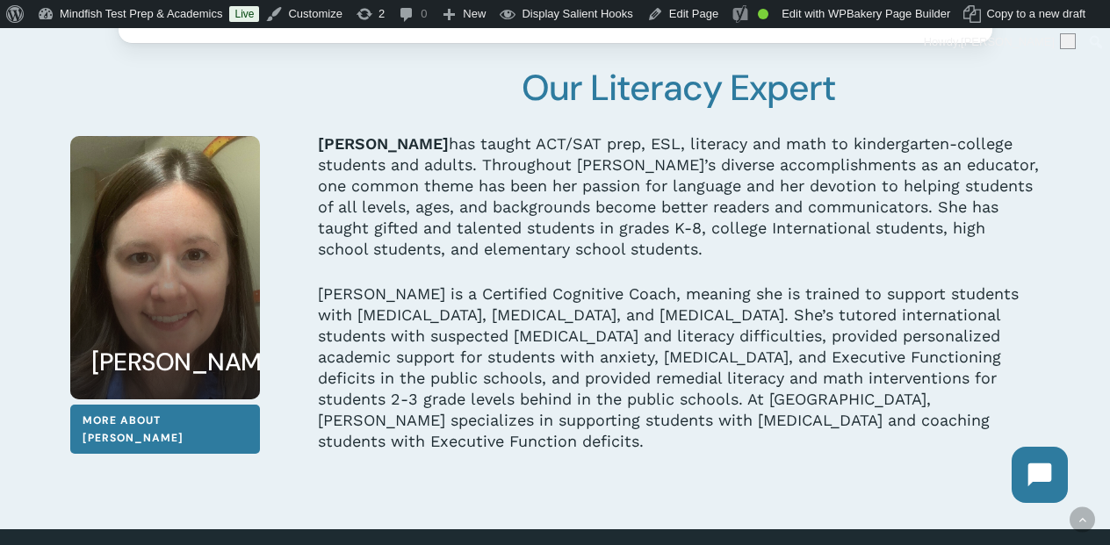
scroll to position [4089, 0]
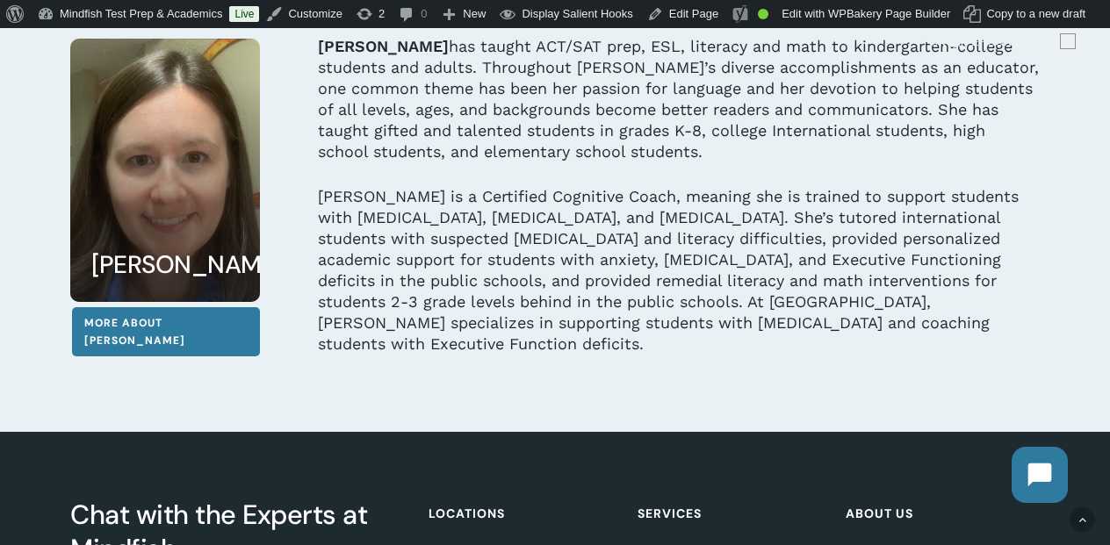
scroll to position [4183, 0]
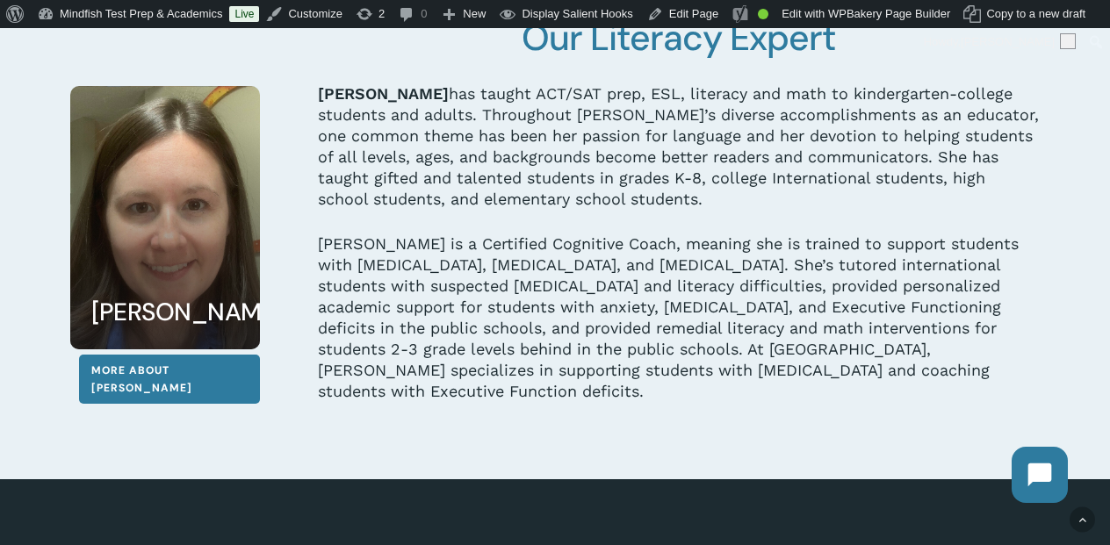
scroll to position [4132, 0]
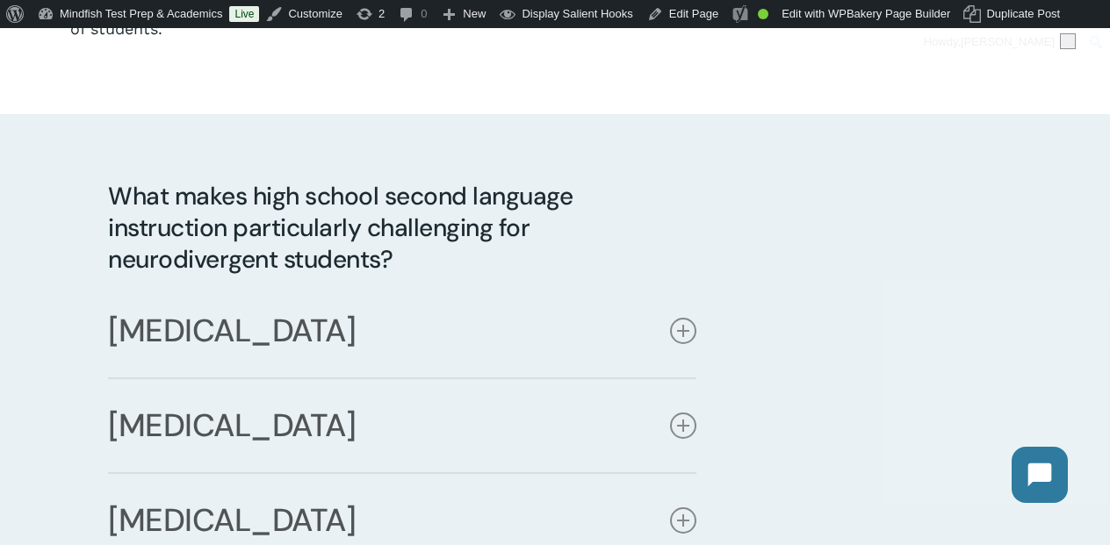
click at [427, 225] on h4 "What makes high school second language instruction particularly challenging for…" at bounding box center [401, 228] width 587 height 95
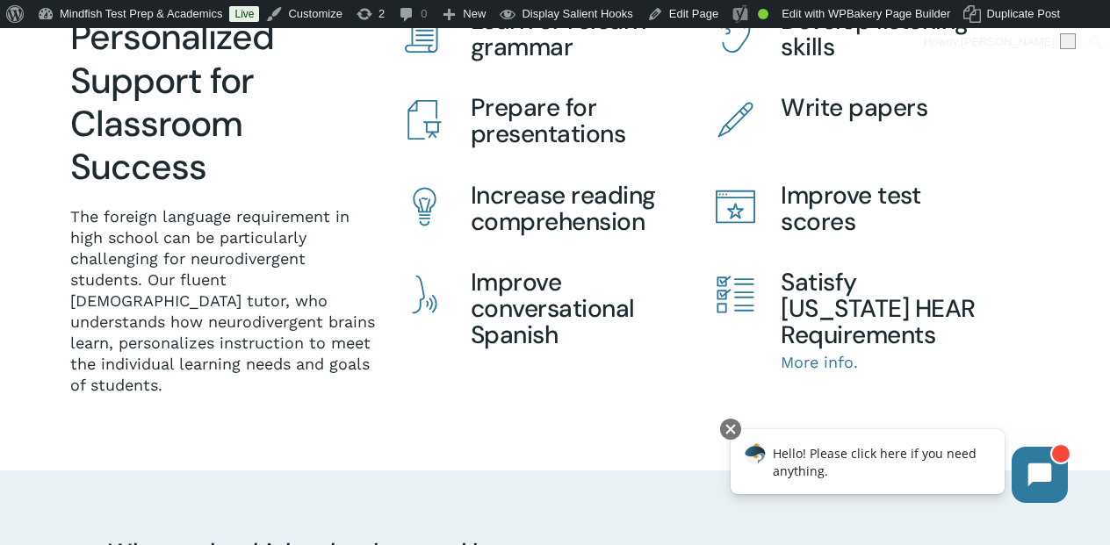
scroll to position [371, 0]
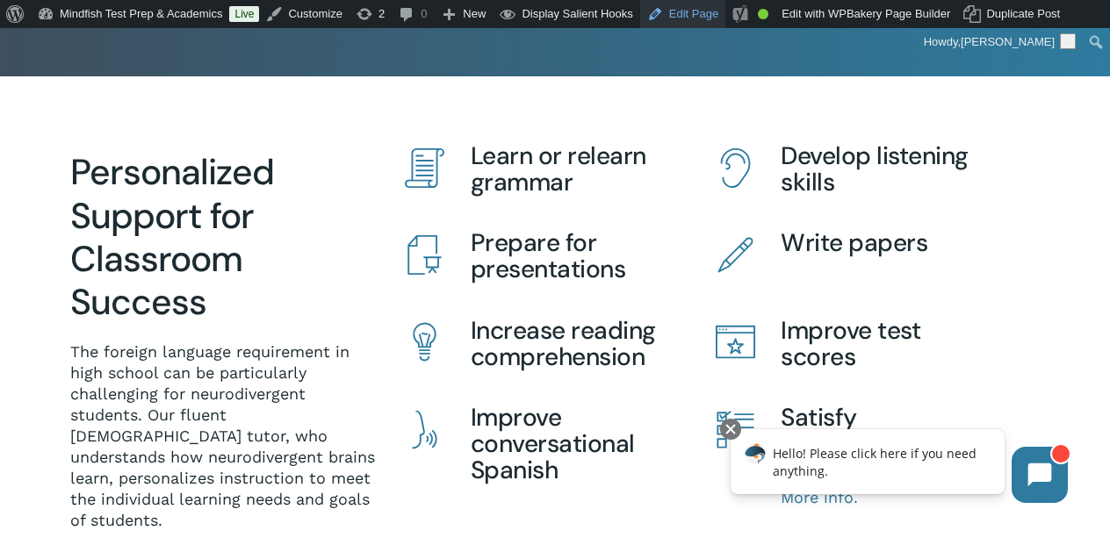
click at [704, 12] on link "Edit Page" at bounding box center [682, 14] width 85 height 28
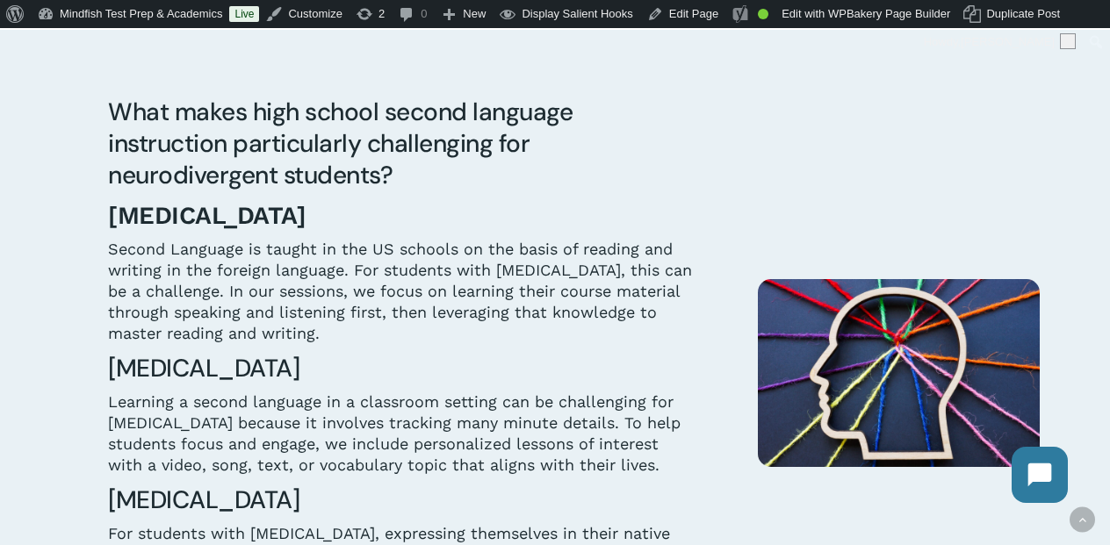
scroll to position [949, 0]
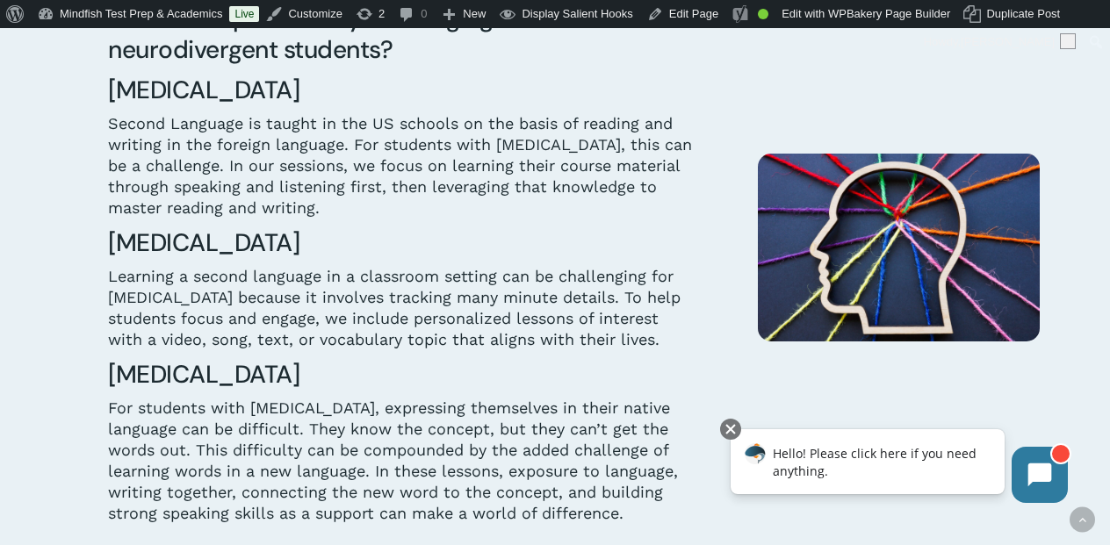
scroll to position [1106, 0]
